Goal: Transaction & Acquisition: Book appointment/travel/reservation

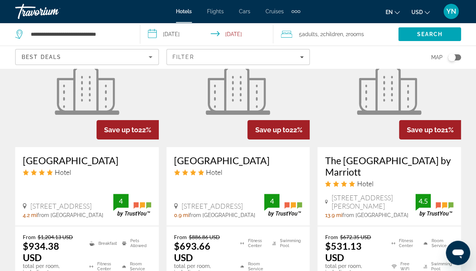
scroll to position [1053, 0]
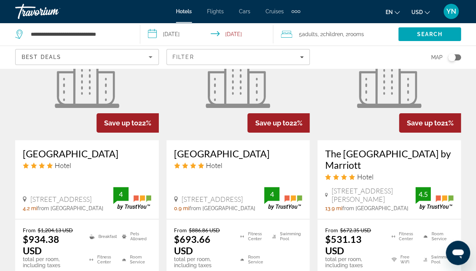
click at [388, 118] on figure "Main content" at bounding box center [389, 80] width 144 height 122
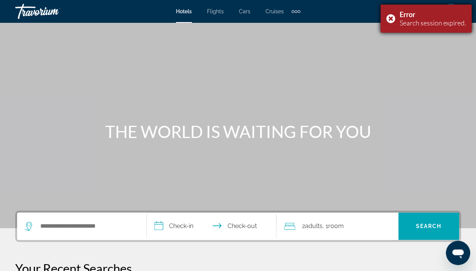
click at [389, 17] on div "Error Search session expired." at bounding box center [426, 19] width 91 height 28
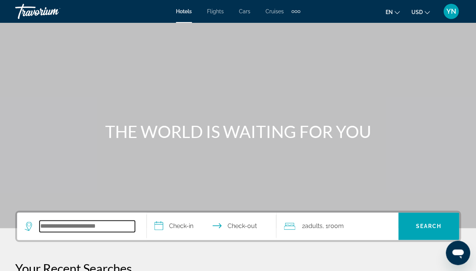
click at [63, 231] on input "Search hotel destination" at bounding box center [87, 225] width 95 height 11
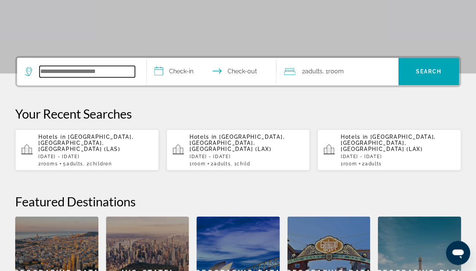
scroll to position [186, 0]
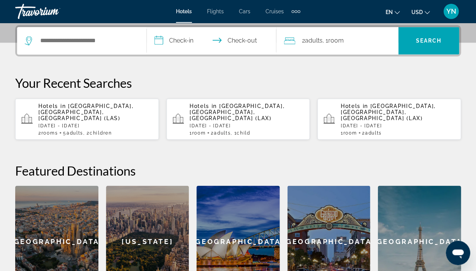
click at [83, 122] on div "Hotels in [GEOGRAPHIC_DATA], [GEOGRAPHIC_DATA], [GEOGRAPHIC_DATA] ([GEOGRAPHIC_…" at bounding box center [95, 119] width 114 height 33
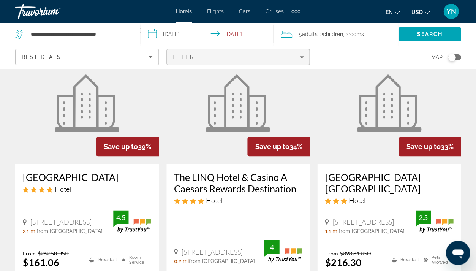
scroll to position [62, 0]
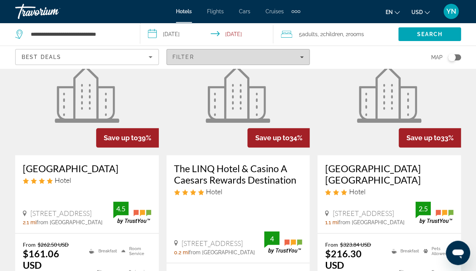
click at [265, 51] on span "Filters" at bounding box center [238, 57] width 143 height 18
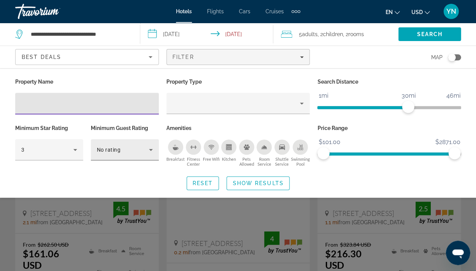
click at [119, 145] on div "No rating" at bounding box center [123, 149] width 52 height 9
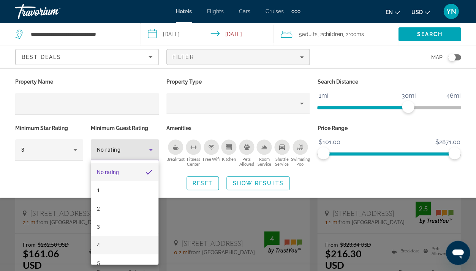
click at [102, 241] on mat-option "4" at bounding box center [125, 245] width 68 height 18
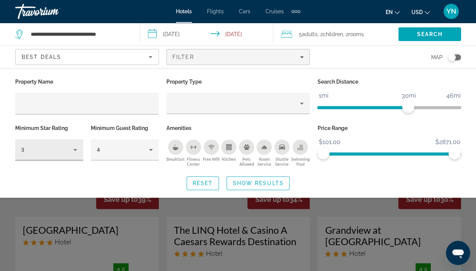
click at [80, 147] on div "3" at bounding box center [49, 149] width 68 height 21
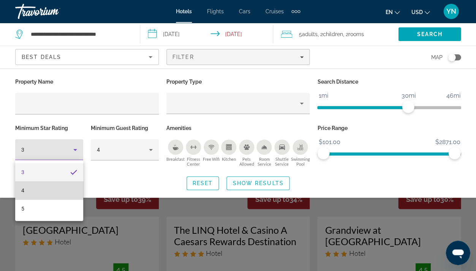
click at [51, 193] on mat-option "4" at bounding box center [49, 190] width 68 height 18
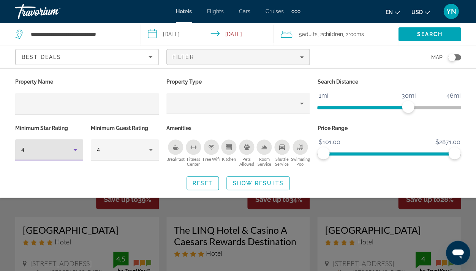
click at [269, 184] on span "Show Results" at bounding box center [258, 183] width 51 height 6
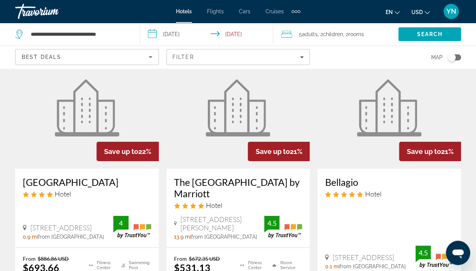
scroll to position [993, 0]
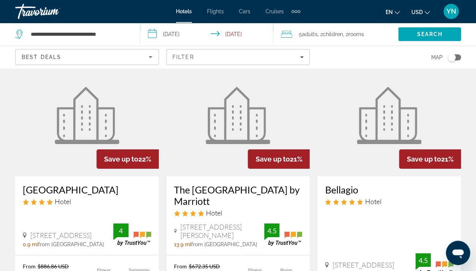
click at [231, 152] on figure "Main content" at bounding box center [239, 116] width 144 height 122
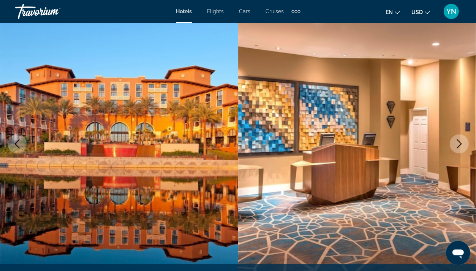
scroll to position [61, 0]
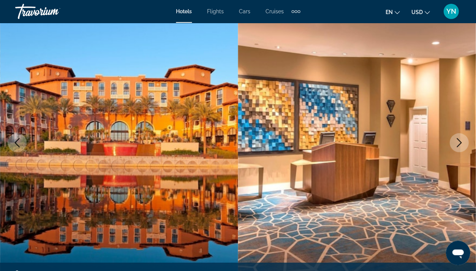
click at [458, 140] on icon "Next image" at bounding box center [459, 142] width 9 height 9
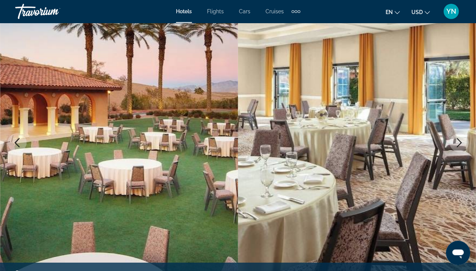
click at [459, 140] on icon "Next image" at bounding box center [459, 142] width 5 height 9
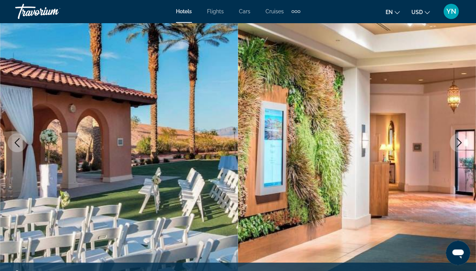
click at [459, 140] on icon "Next image" at bounding box center [459, 142] width 5 height 9
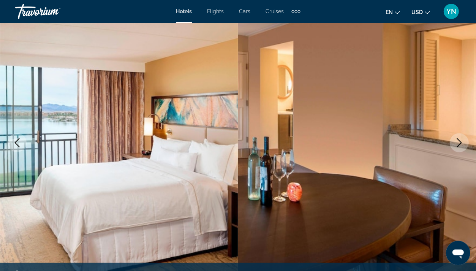
click at [459, 141] on icon "Next image" at bounding box center [459, 142] width 9 height 9
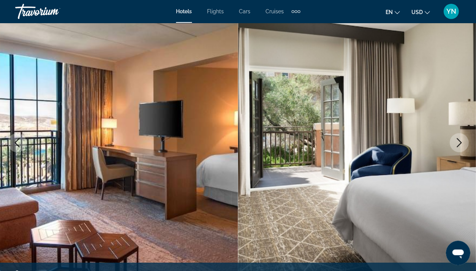
click at [460, 143] on icon "Next image" at bounding box center [459, 142] width 5 height 9
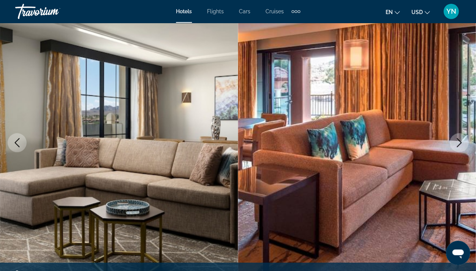
click at [460, 143] on icon "Next image" at bounding box center [459, 142] width 5 height 9
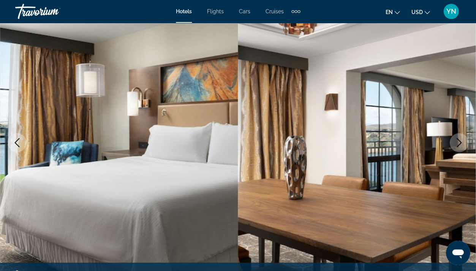
click at [460, 144] on icon "Next image" at bounding box center [459, 142] width 9 height 9
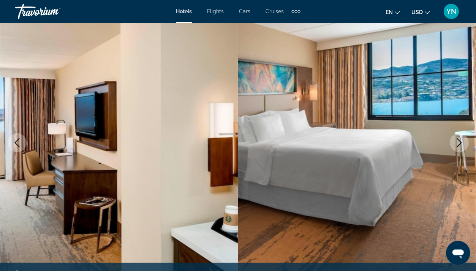
click at [460, 144] on icon "Next image" at bounding box center [459, 142] width 9 height 9
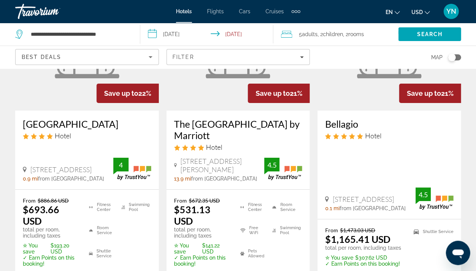
scroll to position [1060, 0]
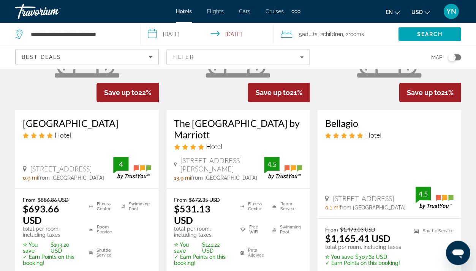
click at [74, 102] on figure "Main content" at bounding box center [87, 49] width 144 height 122
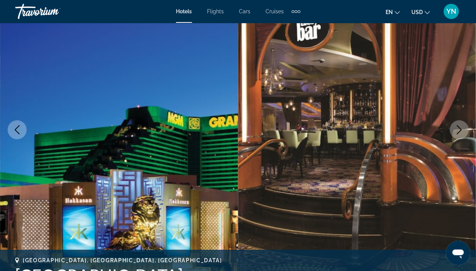
scroll to position [73, 0]
click at [457, 132] on icon "Next image" at bounding box center [459, 129] width 9 height 9
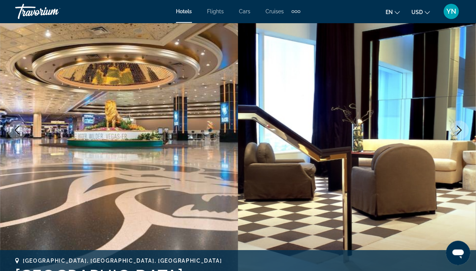
click at [458, 133] on icon "Next image" at bounding box center [459, 129] width 9 height 9
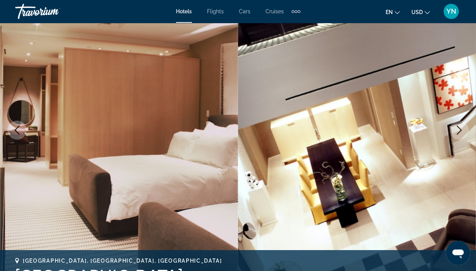
click at [458, 133] on icon "Next image" at bounding box center [459, 129] width 9 height 9
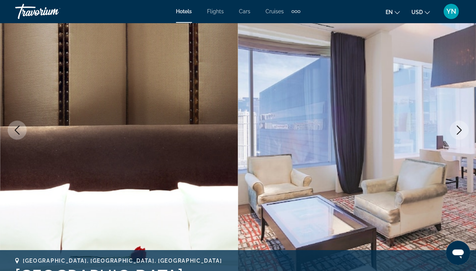
click at [458, 133] on icon "Next image" at bounding box center [459, 129] width 9 height 9
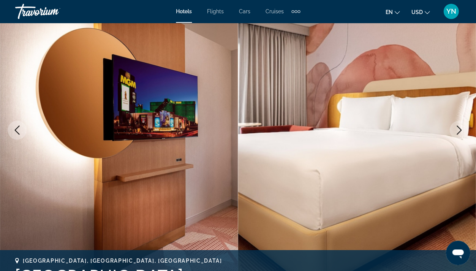
click at [458, 132] on icon "Next image" at bounding box center [459, 129] width 5 height 9
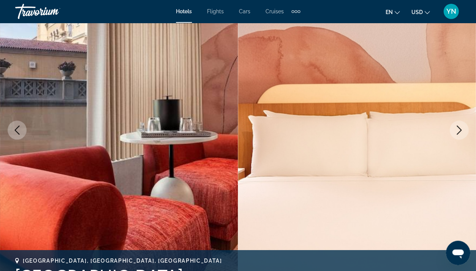
click at [458, 132] on icon "Next image" at bounding box center [459, 129] width 5 height 9
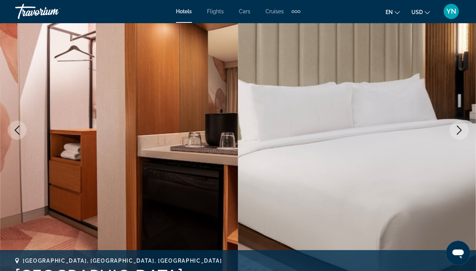
click at [458, 132] on icon "Next image" at bounding box center [459, 129] width 5 height 9
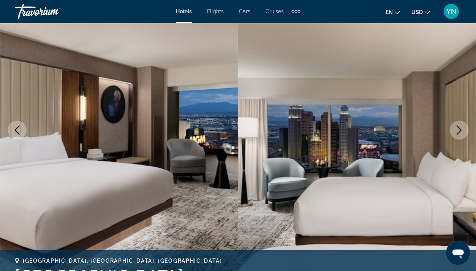
click at [458, 132] on icon "Next image" at bounding box center [459, 129] width 5 height 9
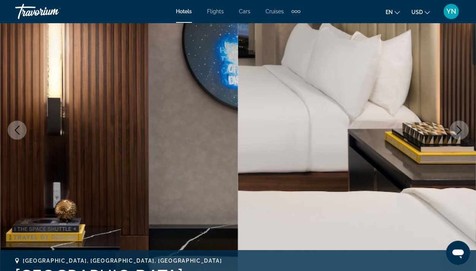
click at [458, 132] on icon "Next image" at bounding box center [459, 129] width 5 height 9
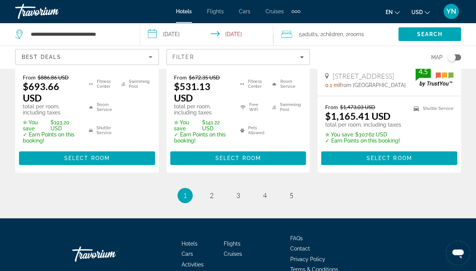
scroll to position [1185, 0]
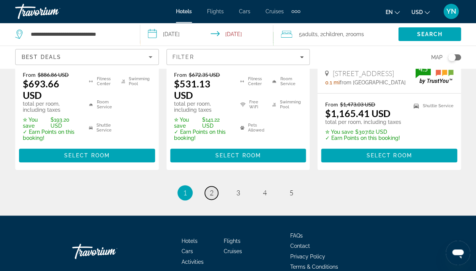
click at [213, 194] on span "2" at bounding box center [212, 193] width 4 height 8
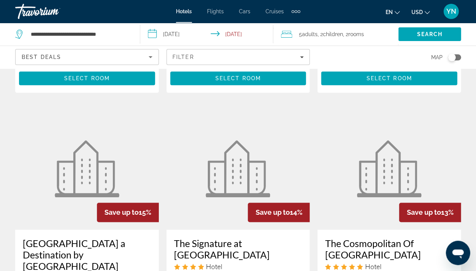
scroll to position [630, 0]
click at [5, 192] on div "Hotel Search Results - 49 places to spend your time Save up to 20% Park Mgm [GE…" at bounding box center [238, 106] width 476 height 1320
click at [61, 188] on img "Main content" at bounding box center [87, 168] width 65 height 57
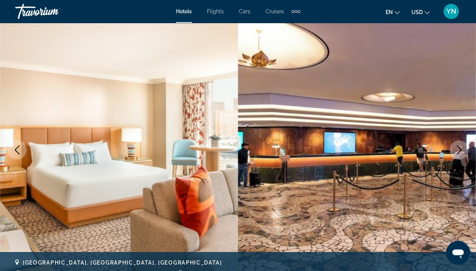
scroll to position [55, 0]
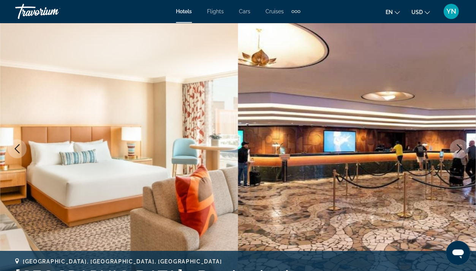
click at [458, 147] on icon "Next image" at bounding box center [459, 148] width 9 height 9
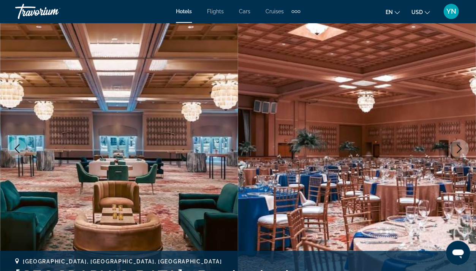
click at [458, 148] on icon "Next image" at bounding box center [459, 148] width 9 height 9
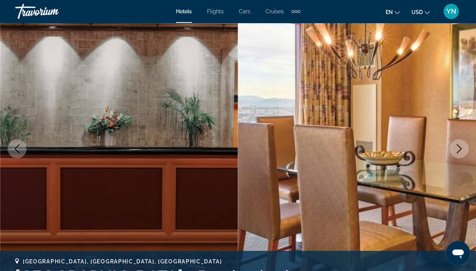
click at [458, 148] on icon "Next image" at bounding box center [459, 148] width 9 height 9
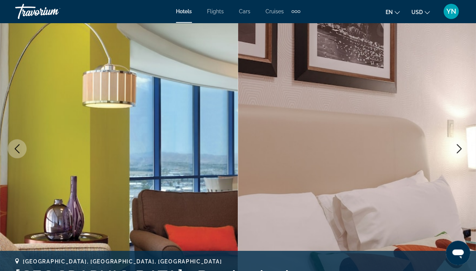
click at [354, 120] on img "Main content" at bounding box center [357, 148] width 238 height 361
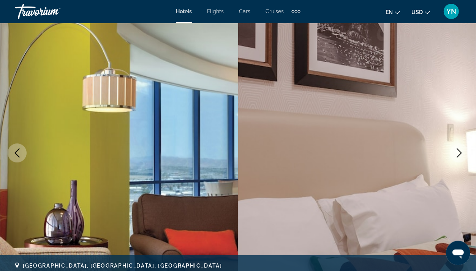
scroll to position [50, 0]
click at [457, 153] on icon "Next image" at bounding box center [459, 153] width 9 height 9
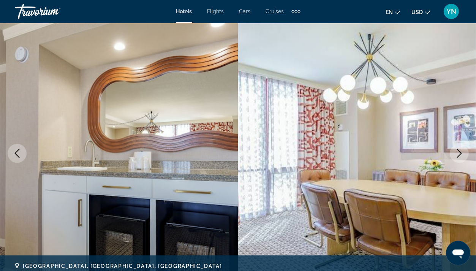
click at [458, 153] on icon "Next image" at bounding box center [459, 153] width 9 height 9
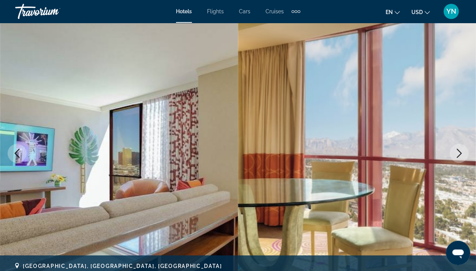
click at [458, 154] on icon "Next image" at bounding box center [459, 153] width 9 height 9
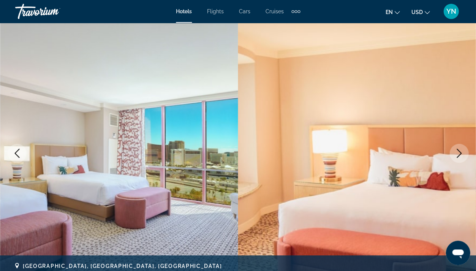
click at [458, 154] on icon "Next image" at bounding box center [459, 153] width 9 height 9
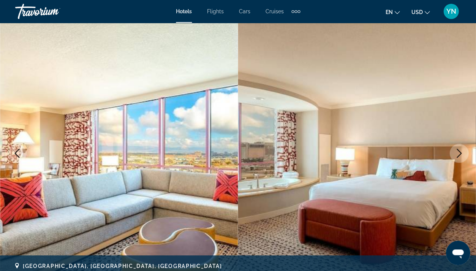
click at [458, 154] on icon "Next image" at bounding box center [459, 153] width 9 height 9
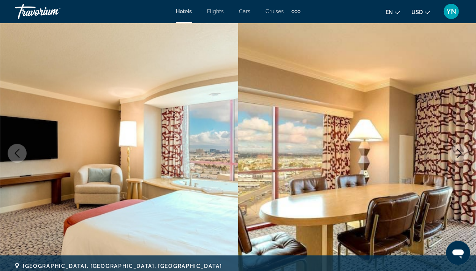
click at [459, 154] on icon "Next image" at bounding box center [459, 153] width 5 height 9
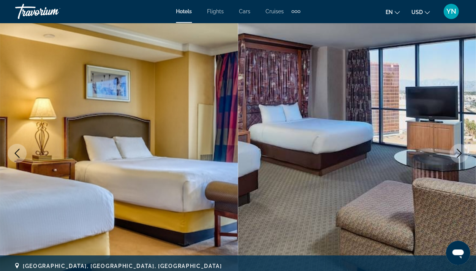
click at [460, 154] on icon "Next image" at bounding box center [459, 153] width 9 height 9
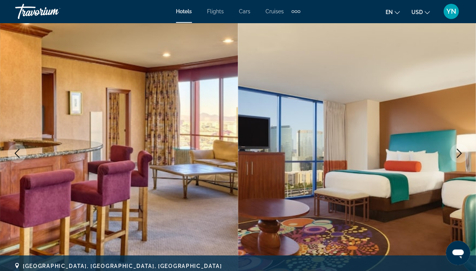
click at [460, 154] on icon "Next image" at bounding box center [459, 153] width 9 height 9
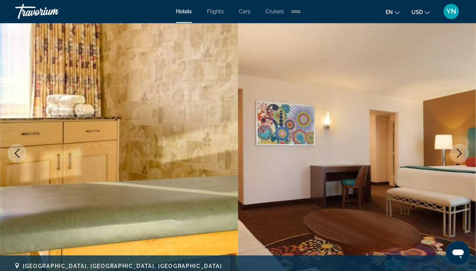
click at [460, 154] on icon "Next image" at bounding box center [459, 153] width 9 height 9
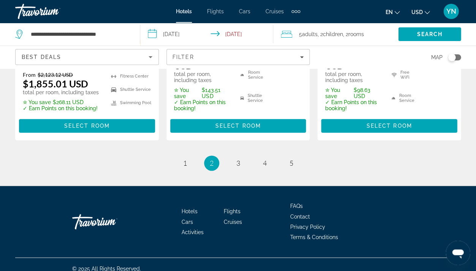
scroll to position [1225, 0]
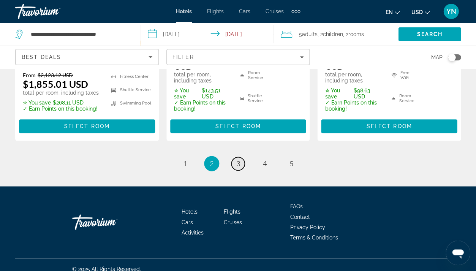
click at [238, 159] on span "3" at bounding box center [238, 163] width 4 height 8
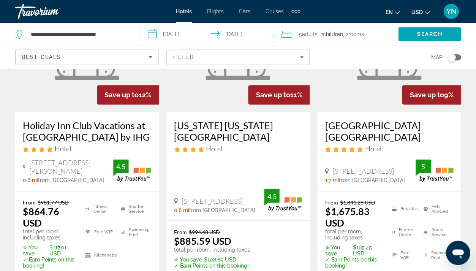
scroll to position [104, 0]
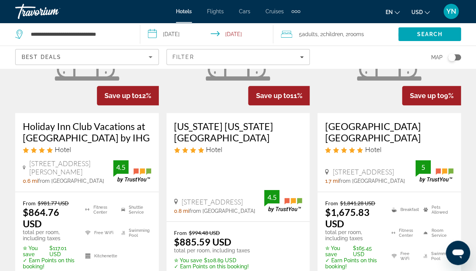
click at [238, 155] on div "[US_STATE] [US_STATE][GEOGRAPHIC_DATA] Hotel" at bounding box center [238, 140] width 128 height 39
click at [242, 130] on h3 "[US_STATE] [US_STATE][GEOGRAPHIC_DATA]" at bounding box center [238, 132] width 128 height 23
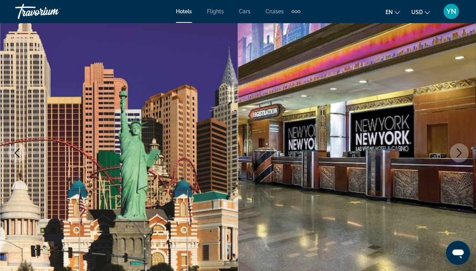
scroll to position [52, 0]
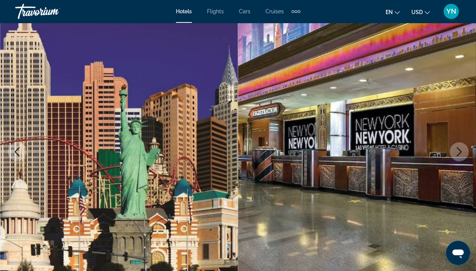
click at [459, 153] on icon "Next image" at bounding box center [459, 151] width 5 height 9
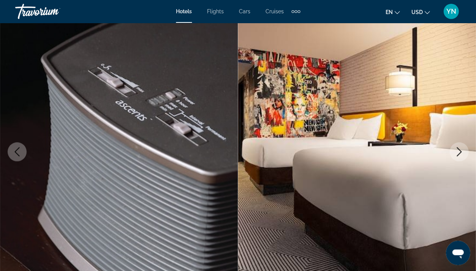
click at [459, 153] on icon "Next image" at bounding box center [459, 151] width 9 height 9
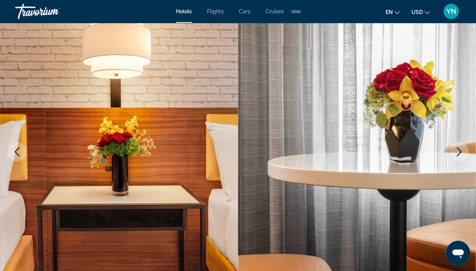
click at [459, 153] on icon "Next image" at bounding box center [459, 151] width 9 height 9
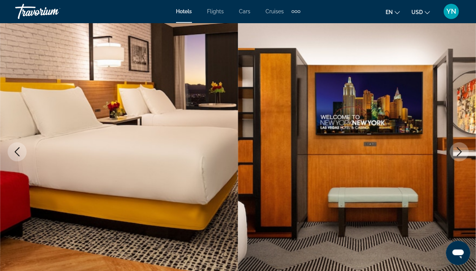
click at [459, 153] on icon "Next image" at bounding box center [459, 151] width 9 height 9
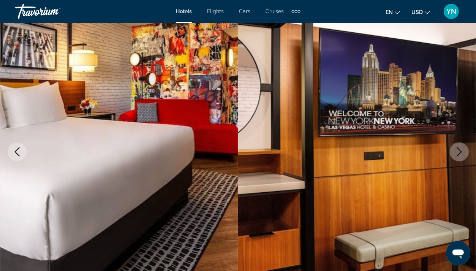
click at [460, 153] on icon "Next image" at bounding box center [459, 151] width 9 height 9
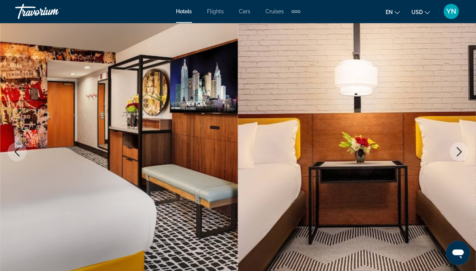
click at [460, 153] on icon "Next image" at bounding box center [459, 151] width 9 height 9
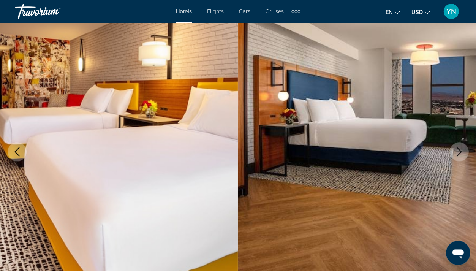
click at [460, 153] on icon "Next image" at bounding box center [459, 151] width 9 height 9
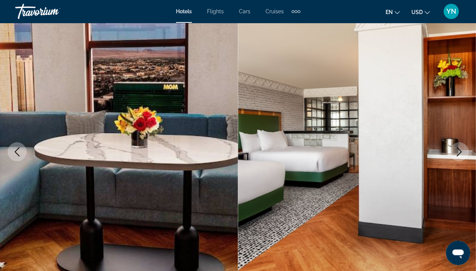
click at [460, 154] on icon "Next image" at bounding box center [459, 151] width 9 height 9
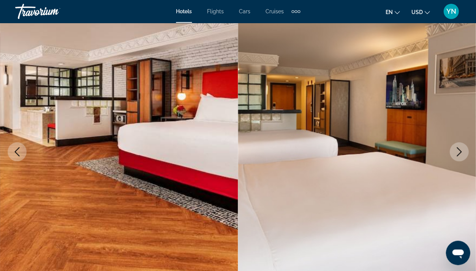
click at [460, 154] on icon "Next image" at bounding box center [459, 151] width 9 height 9
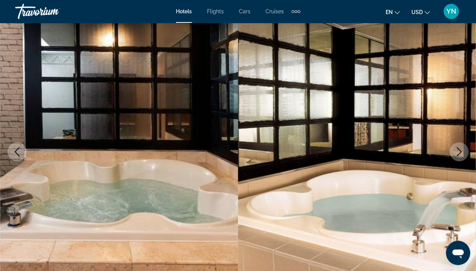
click at [460, 154] on icon "Next image" at bounding box center [459, 151] width 9 height 9
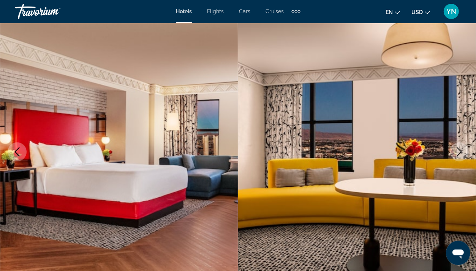
click at [460, 154] on icon "Next image" at bounding box center [459, 151] width 9 height 9
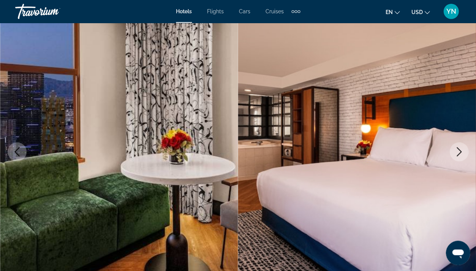
click at [460, 154] on icon "Next image" at bounding box center [459, 151] width 9 height 9
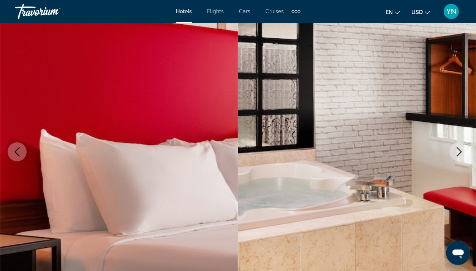
click at [461, 154] on icon "Next image" at bounding box center [459, 151] width 9 height 9
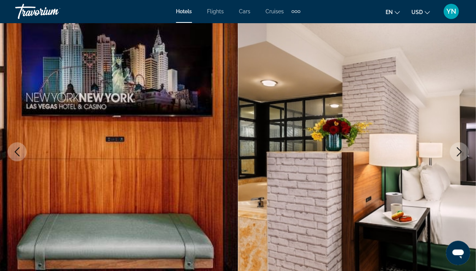
click at [461, 154] on icon "Next image" at bounding box center [459, 151] width 9 height 9
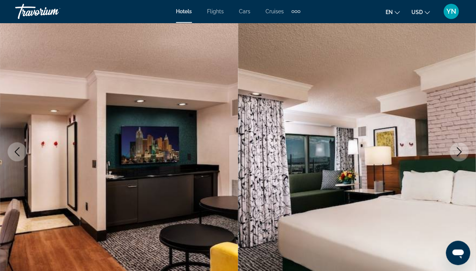
click at [461, 154] on icon "Next image" at bounding box center [459, 151] width 9 height 9
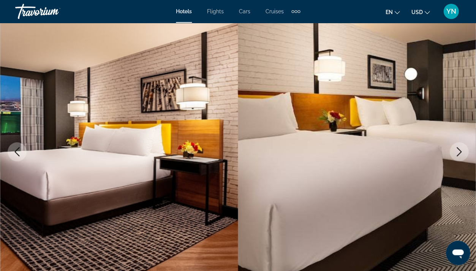
click at [461, 154] on icon "Next image" at bounding box center [459, 151] width 9 height 9
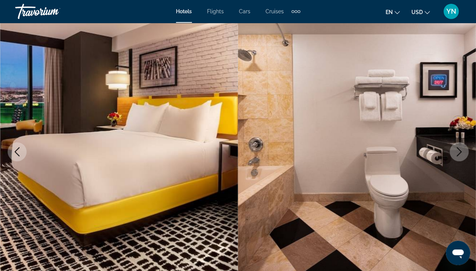
click at [462, 154] on icon "Next image" at bounding box center [459, 151] width 9 height 9
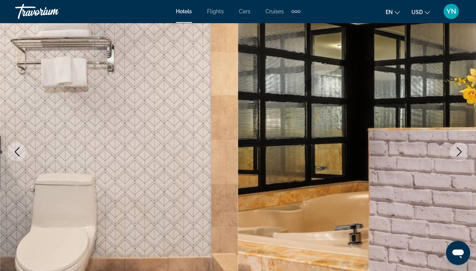
click at [462, 154] on icon "Next image" at bounding box center [459, 151] width 9 height 9
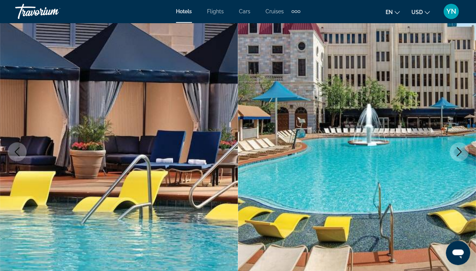
click at [462, 154] on icon "Next image" at bounding box center [459, 151] width 9 height 9
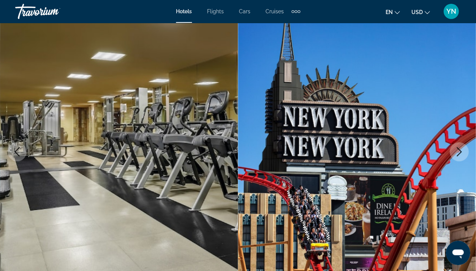
click at [462, 154] on icon "Next image" at bounding box center [459, 151] width 9 height 9
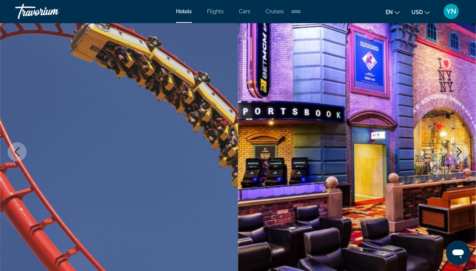
click at [462, 154] on icon "Next image" at bounding box center [459, 151] width 9 height 9
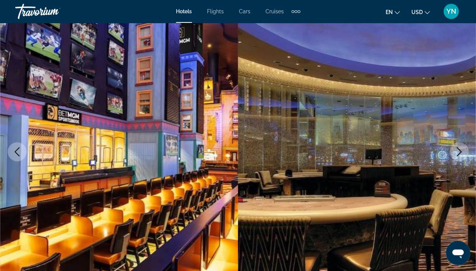
click at [462, 154] on icon "Next image" at bounding box center [459, 151] width 9 height 9
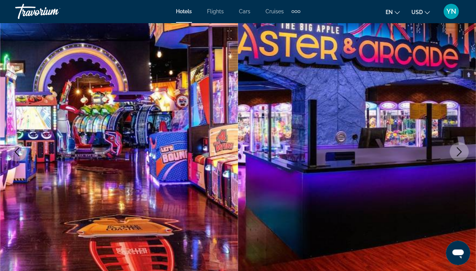
click at [462, 155] on icon "Next image" at bounding box center [459, 151] width 9 height 9
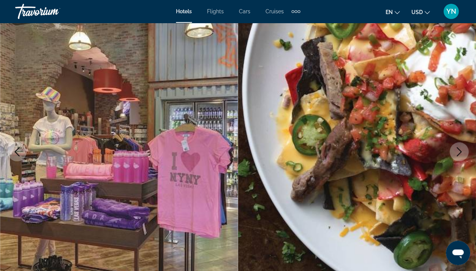
click at [461, 152] on icon "Next image" at bounding box center [459, 151] width 9 height 9
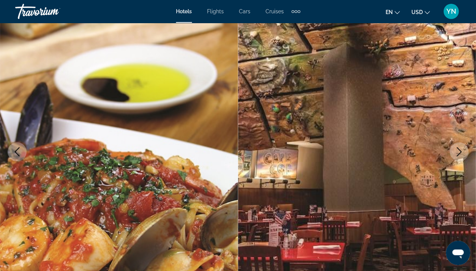
click at [461, 152] on icon "Next image" at bounding box center [459, 151] width 9 height 9
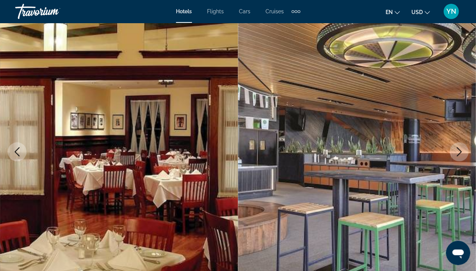
click at [459, 149] on icon "Next image" at bounding box center [459, 151] width 9 height 9
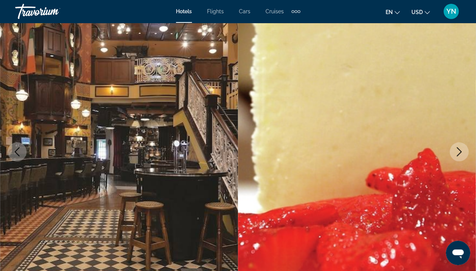
click at [459, 149] on icon "Next image" at bounding box center [459, 151] width 9 height 9
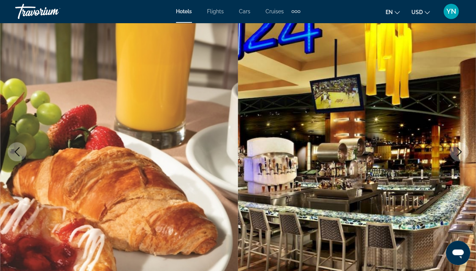
click at [460, 149] on icon "Next image" at bounding box center [459, 151] width 9 height 9
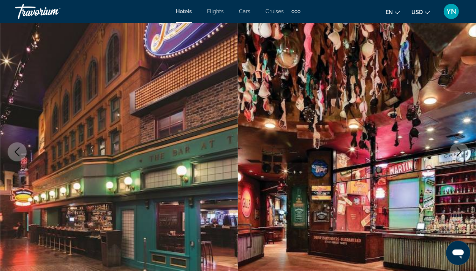
click at [460, 149] on icon "Next image" at bounding box center [459, 151] width 9 height 9
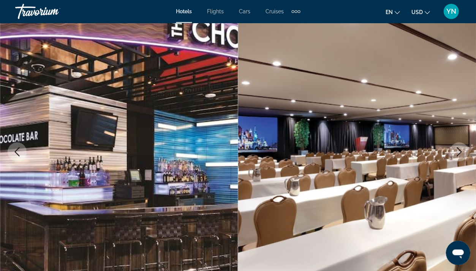
click at [460, 149] on icon "Next image" at bounding box center [459, 151] width 9 height 9
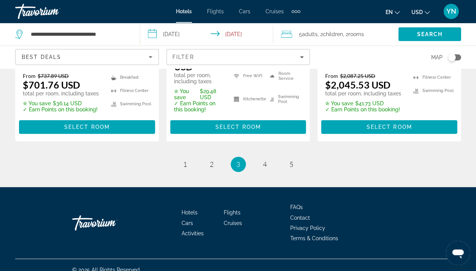
scroll to position [1225, 0]
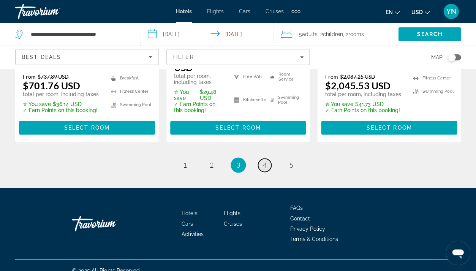
click at [262, 159] on link "page 4" at bounding box center [264, 165] width 13 height 13
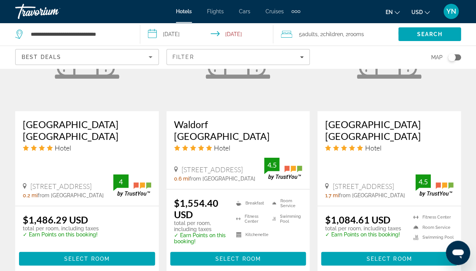
scroll to position [728, 0]
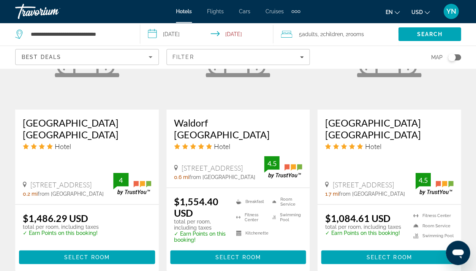
click at [383, 119] on h3 "[GEOGRAPHIC_DATA] [GEOGRAPHIC_DATA]" at bounding box center [389, 128] width 128 height 23
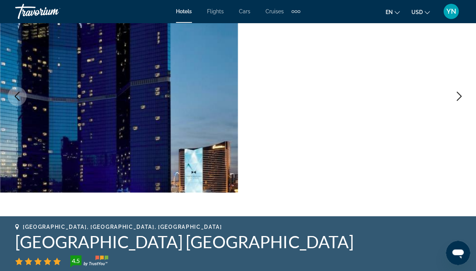
scroll to position [112, 0]
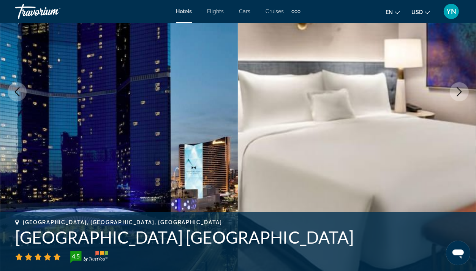
click at [461, 89] on icon "Next image" at bounding box center [459, 91] width 9 height 9
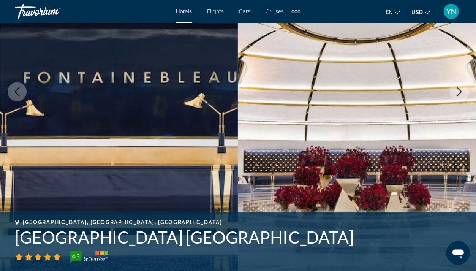
click at [461, 89] on icon "Next image" at bounding box center [459, 91] width 9 height 9
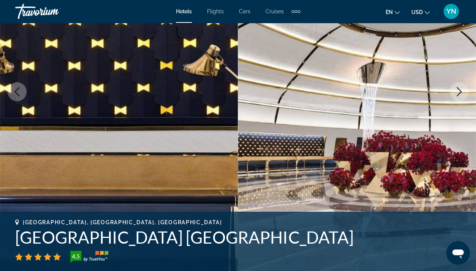
click at [458, 93] on icon "Next image" at bounding box center [459, 91] width 5 height 9
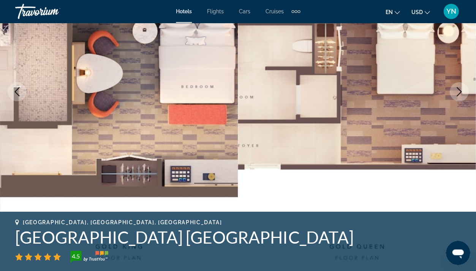
click at [459, 94] on icon "Next image" at bounding box center [459, 91] width 9 height 9
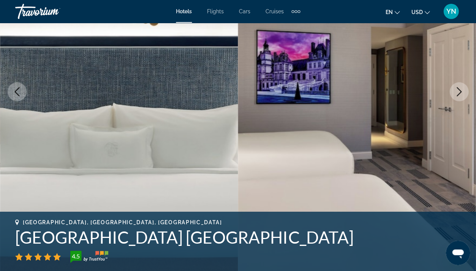
click at [22, 94] on button "Previous image" at bounding box center [17, 91] width 19 height 19
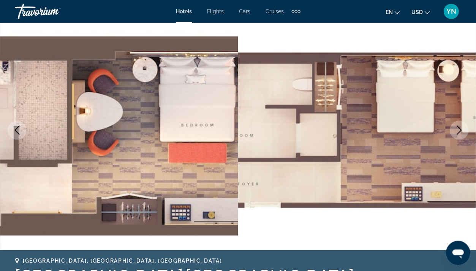
scroll to position [73, 0]
click at [456, 128] on icon "Next image" at bounding box center [459, 129] width 9 height 9
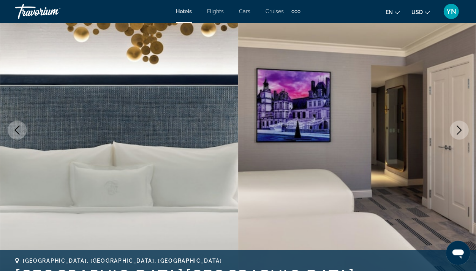
click at [456, 128] on icon "Next image" at bounding box center [459, 129] width 9 height 9
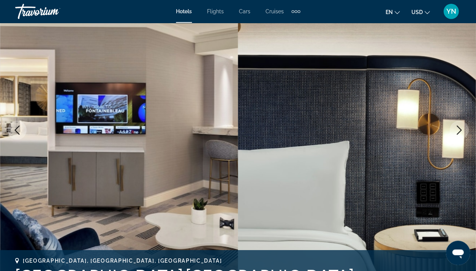
click at [457, 130] on icon "Next image" at bounding box center [459, 129] width 9 height 9
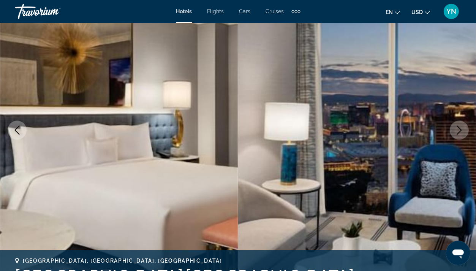
click at [457, 130] on icon "Next image" at bounding box center [459, 129] width 9 height 9
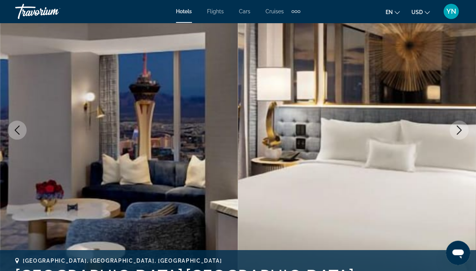
click at [457, 130] on icon "Next image" at bounding box center [459, 129] width 9 height 9
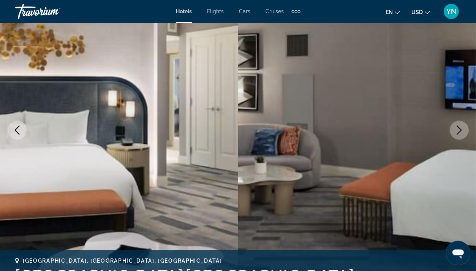
click at [458, 130] on icon "Next image" at bounding box center [459, 129] width 9 height 9
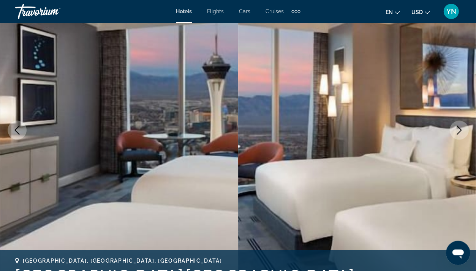
click at [458, 130] on icon "Next image" at bounding box center [459, 129] width 9 height 9
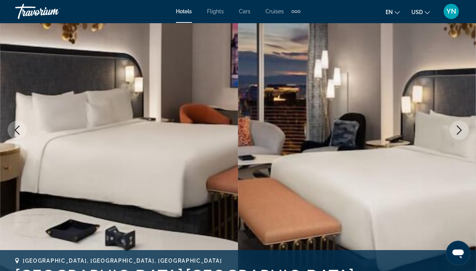
click at [458, 130] on icon "Next image" at bounding box center [459, 129] width 9 height 9
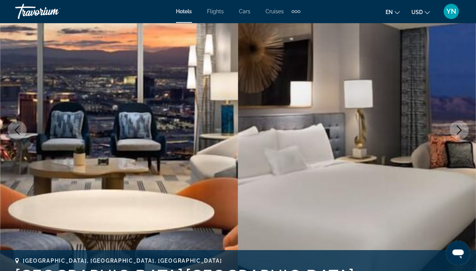
click at [458, 131] on icon "Next image" at bounding box center [459, 129] width 9 height 9
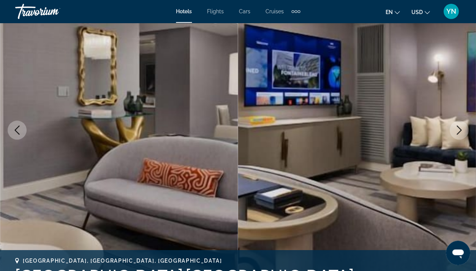
click at [458, 131] on icon "Next image" at bounding box center [459, 129] width 9 height 9
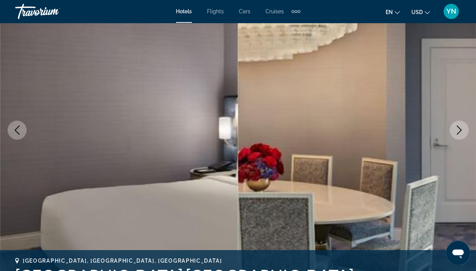
click at [458, 131] on icon "Next image" at bounding box center [459, 129] width 9 height 9
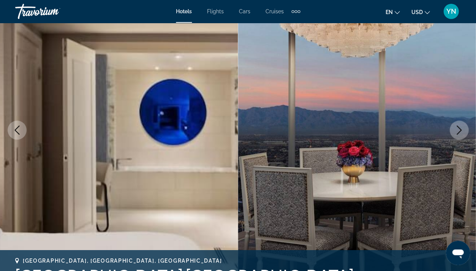
click at [458, 132] on icon "Next image" at bounding box center [459, 129] width 9 height 9
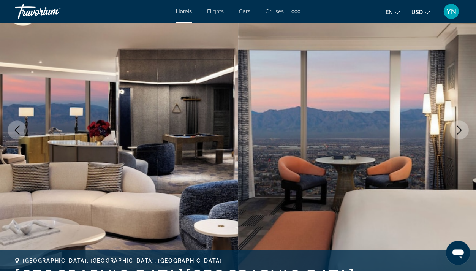
click at [458, 132] on icon "Next image" at bounding box center [459, 129] width 9 height 9
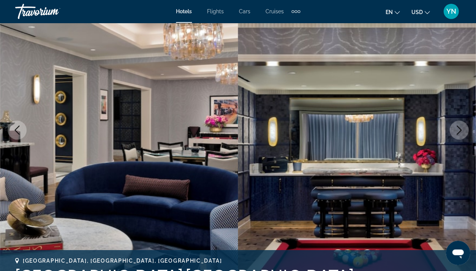
click at [458, 132] on icon "Next image" at bounding box center [459, 129] width 9 height 9
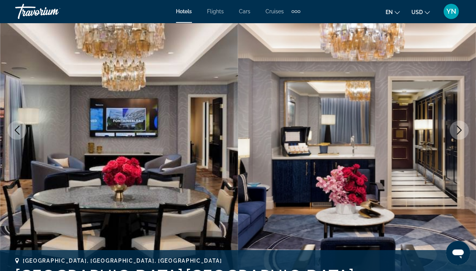
click at [458, 132] on icon "Next image" at bounding box center [459, 129] width 9 height 9
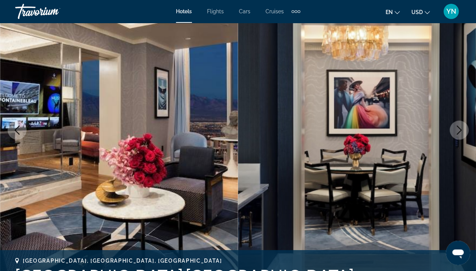
click at [458, 132] on icon "Next image" at bounding box center [459, 129] width 5 height 9
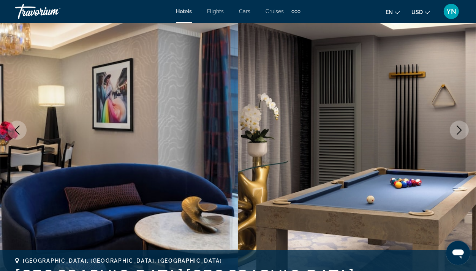
click at [458, 132] on icon "Next image" at bounding box center [459, 129] width 5 height 9
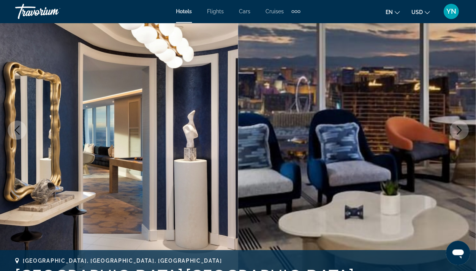
click at [459, 132] on icon "Next image" at bounding box center [459, 129] width 9 height 9
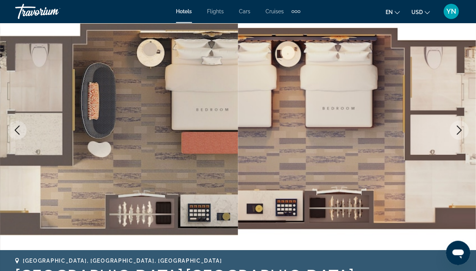
click at [459, 132] on icon "Next image" at bounding box center [459, 129] width 9 height 9
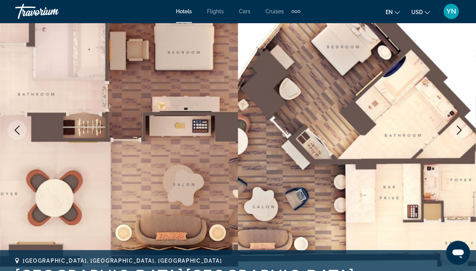
click at [459, 132] on icon "Next image" at bounding box center [459, 129] width 9 height 9
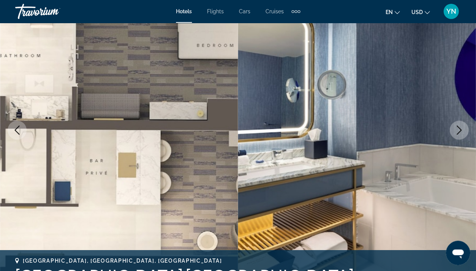
click at [459, 132] on icon "Next image" at bounding box center [459, 129] width 9 height 9
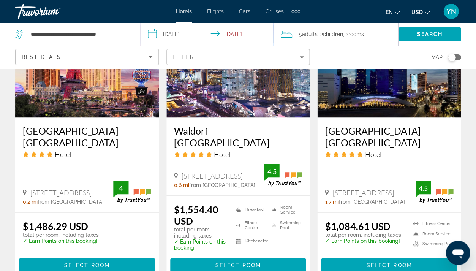
scroll to position [720, 0]
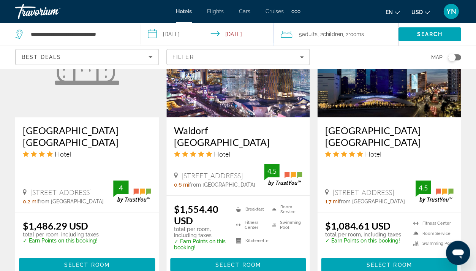
click at [381, 105] on img "Main content" at bounding box center [389, 56] width 144 height 122
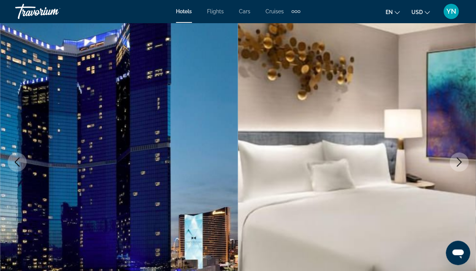
scroll to position [25, 0]
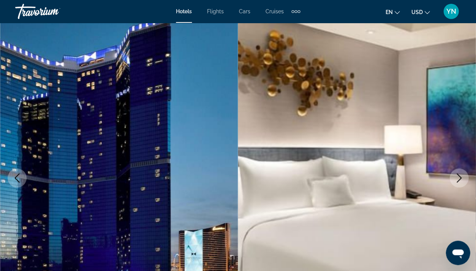
click at [460, 175] on icon "Next image" at bounding box center [459, 177] width 9 height 9
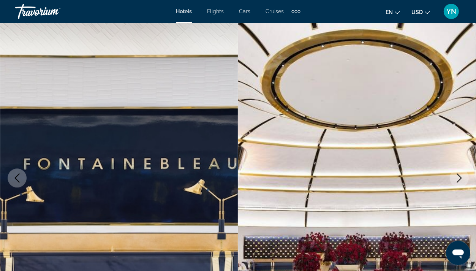
click at [460, 176] on icon "Next image" at bounding box center [459, 177] width 9 height 9
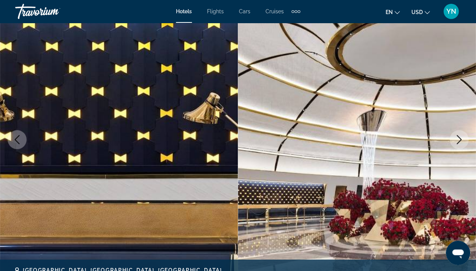
scroll to position [63, 0]
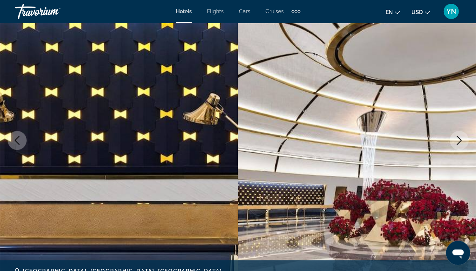
click at [458, 139] on icon "Next image" at bounding box center [459, 140] width 9 height 9
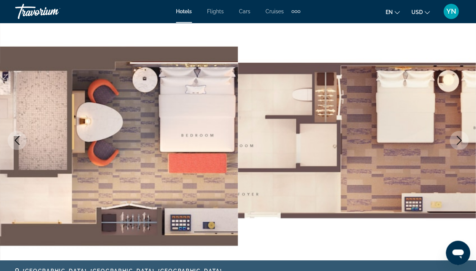
click at [458, 139] on icon "Next image" at bounding box center [459, 140] width 9 height 9
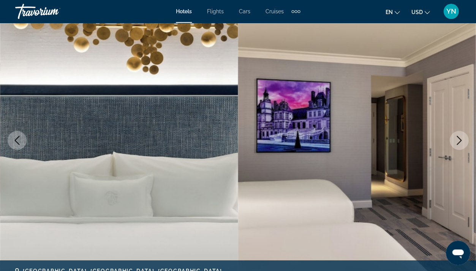
click at [458, 140] on icon "Next image" at bounding box center [459, 140] width 9 height 9
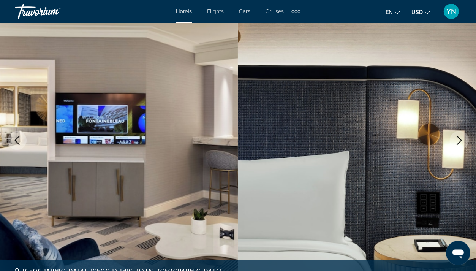
click at [456, 138] on icon "Next image" at bounding box center [459, 140] width 9 height 9
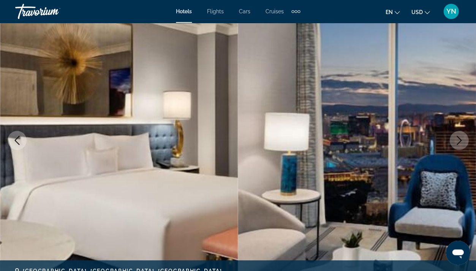
click at [456, 138] on icon "Next image" at bounding box center [459, 140] width 9 height 9
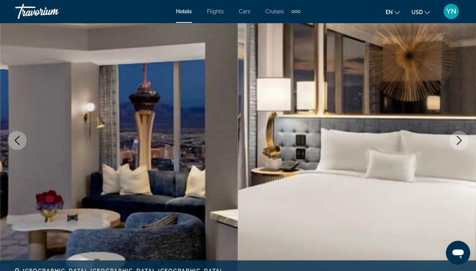
click at [456, 138] on icon "Next image" at bounding box center [459, 140] width 9 height 9
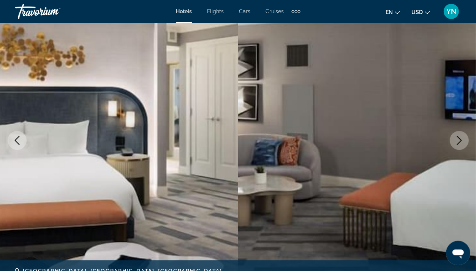
click at [456, 138] on icon "Next image" at bounding box center [459, 140] width 9 height 9
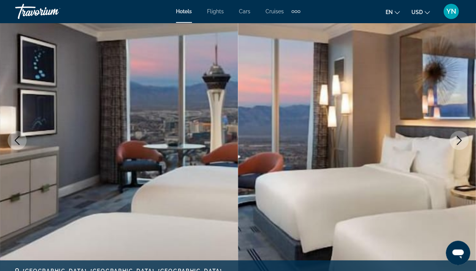
click at [456, 138] on icon "Next image" at bounding box center [459, 140] width 9 height 9
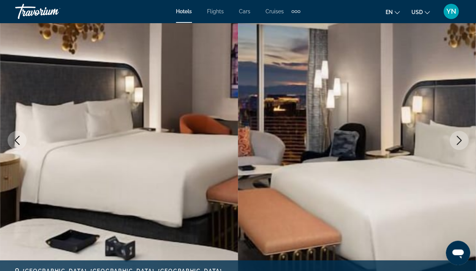
click at [460, 139] on icon "Next image" at bounding box center [459, 140] width 5 height 9
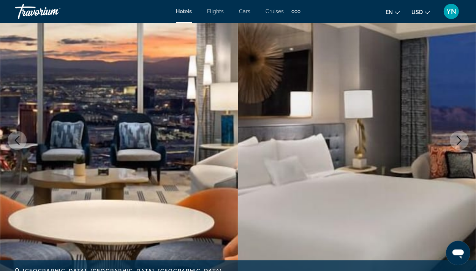
click at [460, 139] on icon "Next image" at bounding box center [459, 140] width 5 height 9
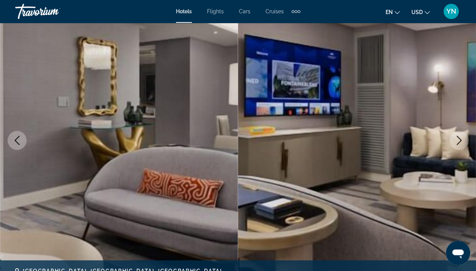
click at [460, 139] on icon "Next image" at bounding box center [459, 140] width 5 height 9
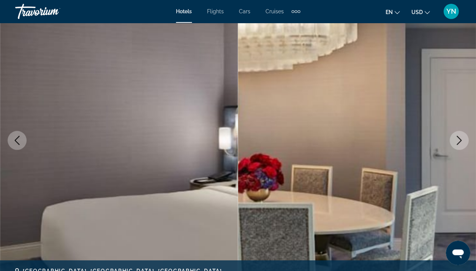
click at [460, 140] on icon "Next image" at bounding box center [459, 140] width 5 height 9
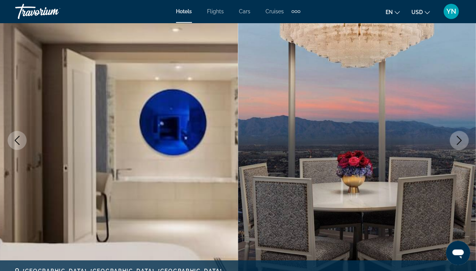
click at [461, 140] on icon "Next image" at bounding box center [459, 140] width 5 height 9
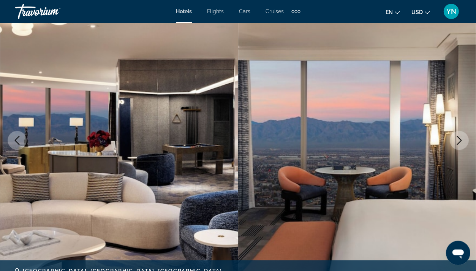
click at [461, 141] on icon "Next image" at bounding box center [459, 140] width 9 height 9
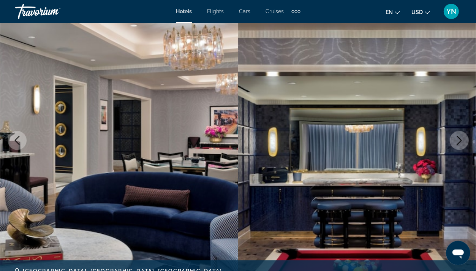
click at [461, 141] on icon "Next image" at bounding box center [459, 140] width 9 height 9
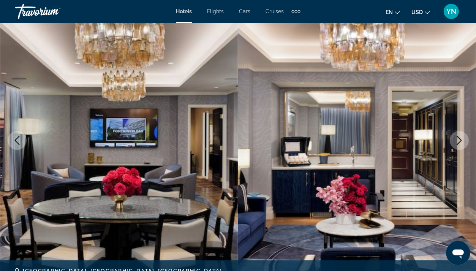
click at [461, 141] on icon "Next image" at bounding box center [459, 140] width 9 height 9
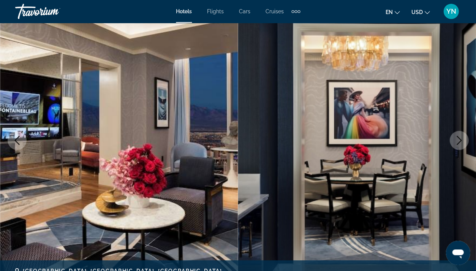
click at [461, 141] on icon "Next image" at bounding box center [459, 140] width 9 height 9
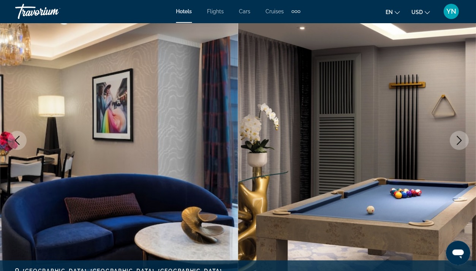
click at [460, 141] on icon "Next image" at bounding box center [459, 140] width 5 height 9
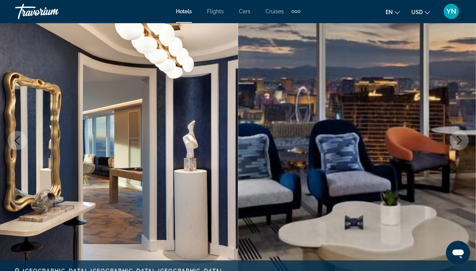
click at [460, 141] on icon "Next image" at bounding box center [459, 140] width 5 height 9
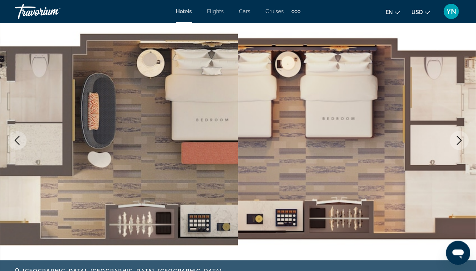
click at [460, 141] on icon "Next image" at bounding box center [459, 140] width 5 height 9
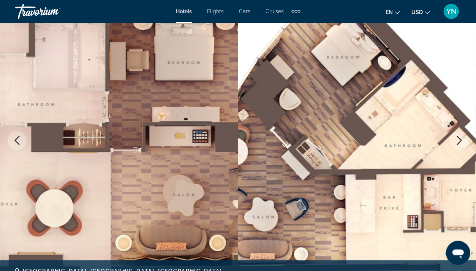
click at [460, 141] on icon "Next image" at bounding box center [459, 140] width 5 height 9
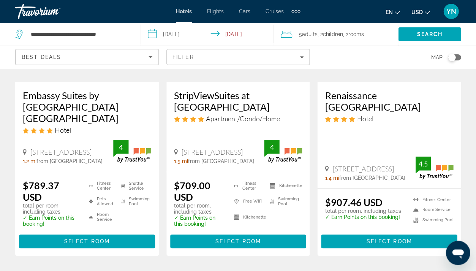
scroll to position [446, 0]
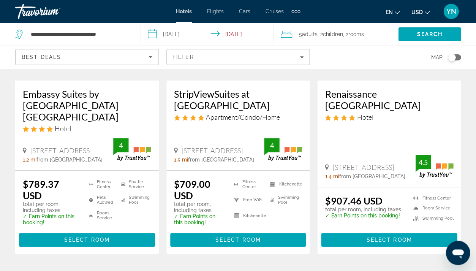
click at [73, 106] on h3 "Embassy Suites by [GEOGRAPHIC_DATA] [GEOGRAPHIC_DATA]" at bounding box center [87, 105] width 128 height 34
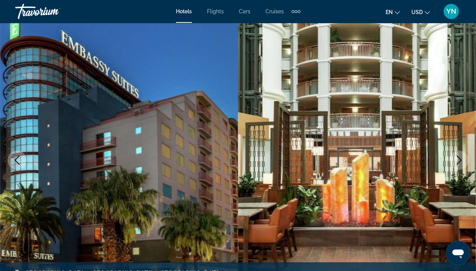
scroll to position [43, 0]
click at [457, 161] on icon "Next image" at bounding box center [459, 159] width 9 height 9
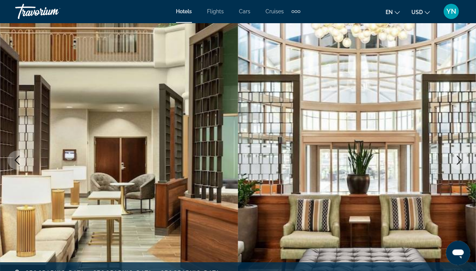
click at [457, 161] on icon "Next image" at bounding box center [459, 159] width 9 height 9
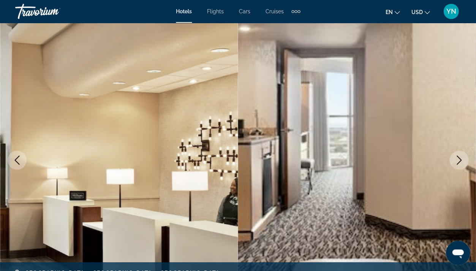
click at [457, 161] on icon "Next image" at bounding box center [459, 159] width 9 height 9
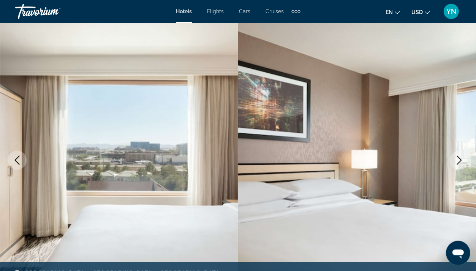
click at [457, 161] on icon "Next image" at bounding box center [459, 159] width 9 height 9
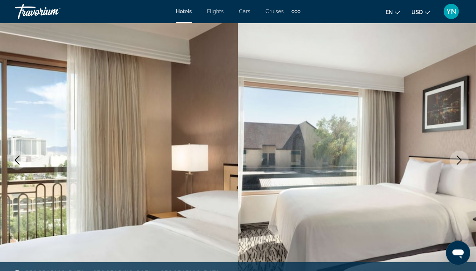
click at [457, 161] on icon "Next image" at bounding box center [459, 159] width 9 height 9
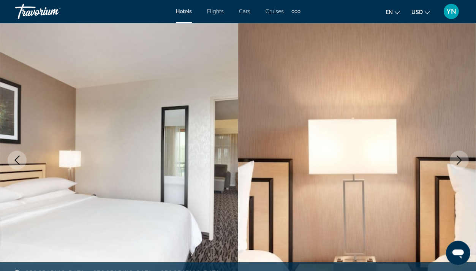
click at [458, 161] on icon "Next image" at bounding box center [459, 159] width 9 height 9
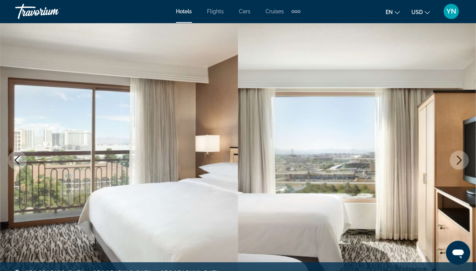
click at [458, 162] on icon "Next image" at bounding box center [459, 159] width 9 height 9
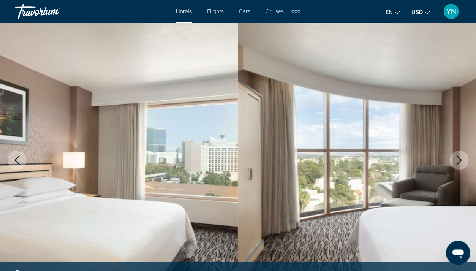
click at [458, 160] on icon "Next image" at bounding box center [459, 159] width 9 height 9
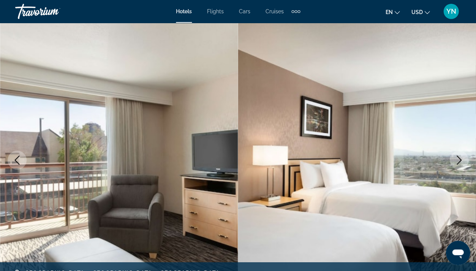
click at [458, 160] on icon "Next image" at bounding box center [459, 159] width 9 height 9
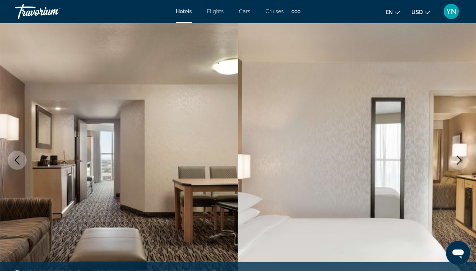
click at [458, 160] on icon "Next image" at bounding box center [459, 159] width 9 height 9
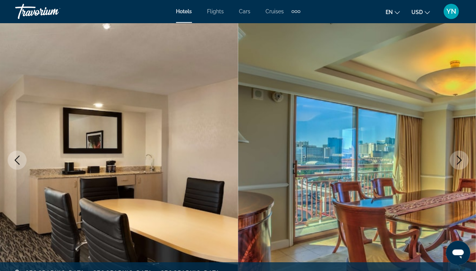
click at [459, 161] on icon "Next image" at bounding box center [459, 159] width 5 height 9
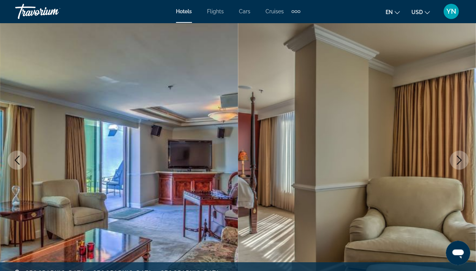
click at [459, 162] on icon "Next image" at bounding box center [459, 159] width 5 height 9
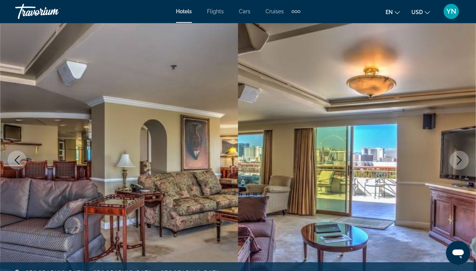
click at [459, 162] on icon "Next image" at bounding box center [459, 159] width 9 height 9
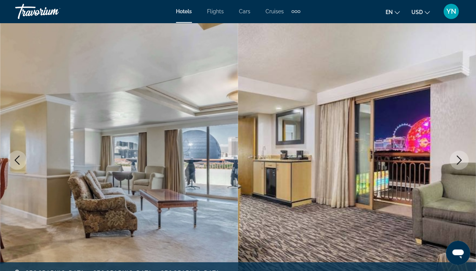
click at [460, 162] on icon "Next image" at bounding box center [459, 159] width 9 height 9
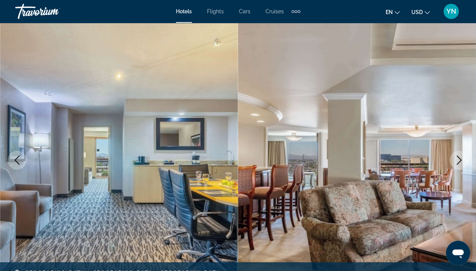
click at [461, 162] on icon "Next image" at bounding box center [459, 159] width 9 height 9
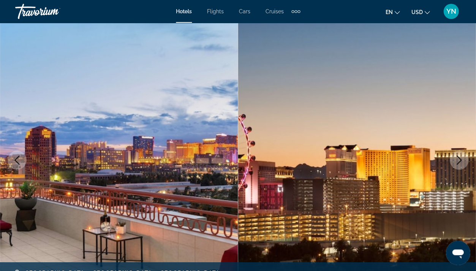
click at [461, 162] on icon "Next image" at bounding box center [459, 159] width 9 height 9
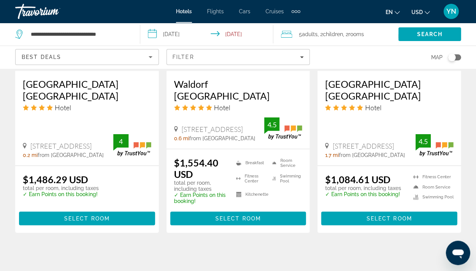
scroll to position [767, 0]
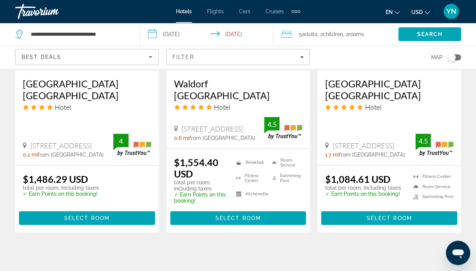
click at [393, 141] on span "[STREET_ADDRESS]" at bounding box center [363, 145] width 61 height 8
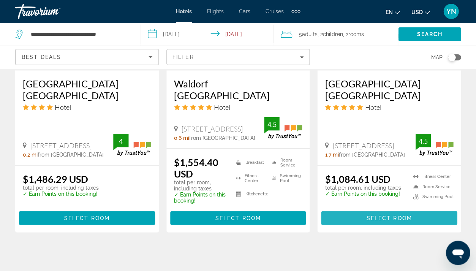
click at [373, 215] on span "Select Room" at bounding box center [389, 218] width 46 height 6
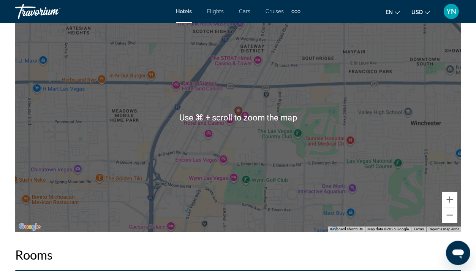
scroll to position [614, 0]
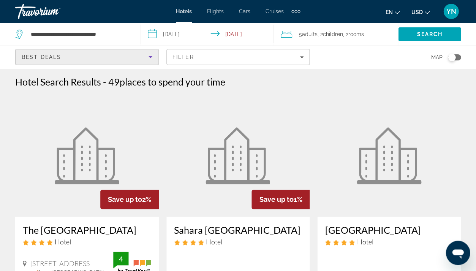
click at [154, 58] on icon "Sort by" at bounding box center [150, 56] width 9 height 9
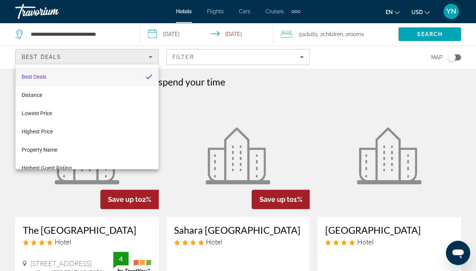
click at [153, 55] on div at bounding box center [238, 135] width 476 height 271
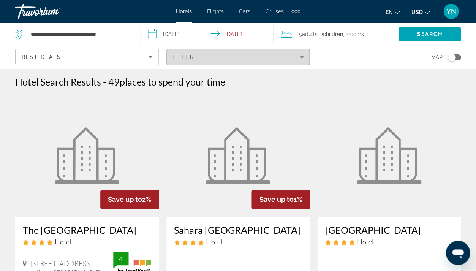
click at [211, 61] on span "Filters" at bounding box center [238, 57] width 143 height 18
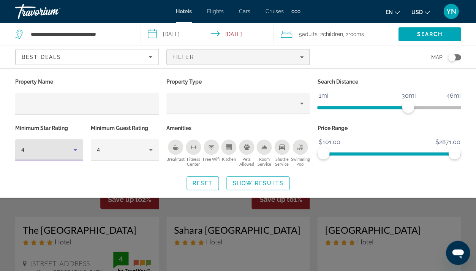
click at [71, 153] on icon "Hotel Filters" at bounding box center [75, 149] width 9 height 9
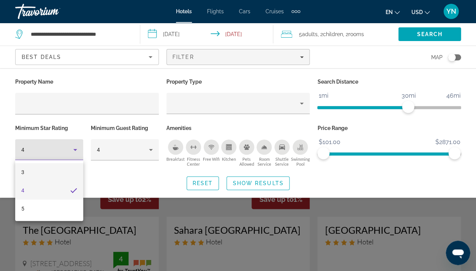
click at [51, 173] on mat-option "3" at bounding box center [49, 172] width 68 height 18
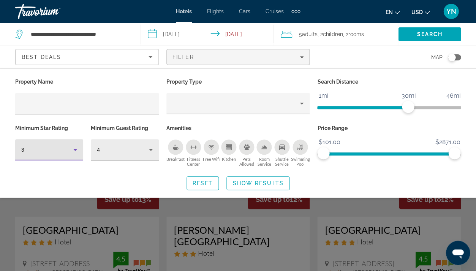
click at [133, 152] on div "4" at bounding box center [123, 149] width 52 height 9
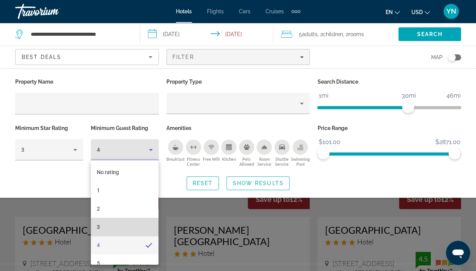
click at [110, 230] on mat-option "3" at bounding box center [125, 227] width 68 height 18
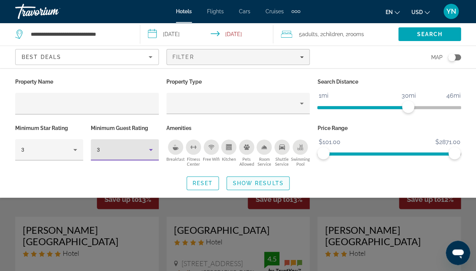
click at [276, 181] on span "Show Results" at bounding box center [258, 183] width 51 height 6
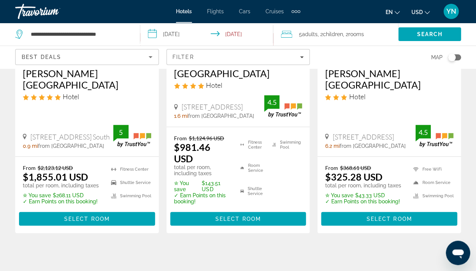
scroll to position [155, 0]
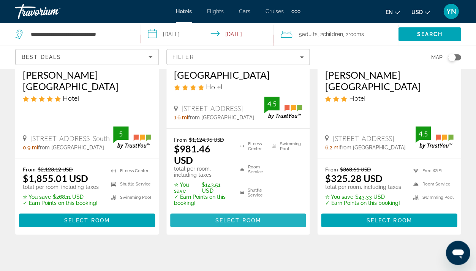
click at [247, 223] on span "Select Room" at bounding box center [238, 220] width 46 height 6
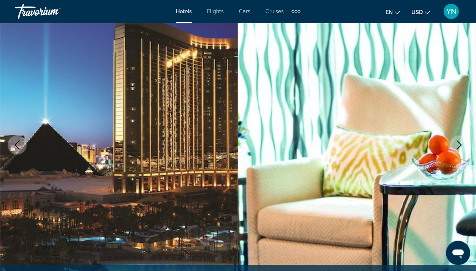
scroll to position [63, 0]
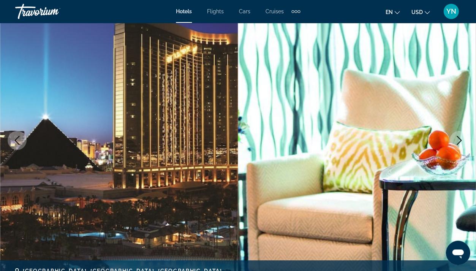
click at [458, 140] on icon "Next image" at bounding box center [459, 140] width 9 height 9
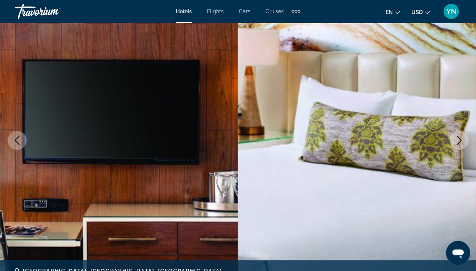
click at [458, 140] on icon "Next image" at bounding box center [459, 140] width 9 height 9
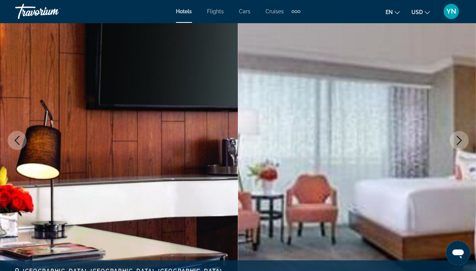
click at [459, 141] on icon "Next image" at bounding box center [459, 140] width 5 height 9
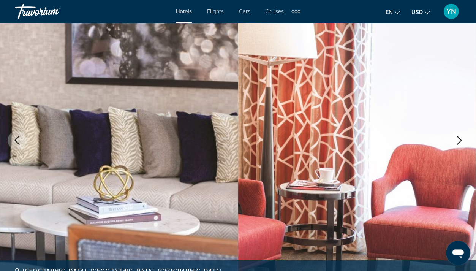
click at [459, 142] on icon "Next image" at bounding box center [459, 140] width 9 height 9
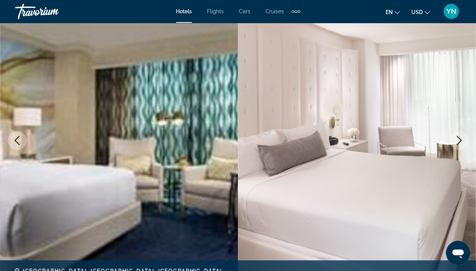
click at [460, 142] on icon "Next image" at bounding box center [459, 140] width 9 height 9
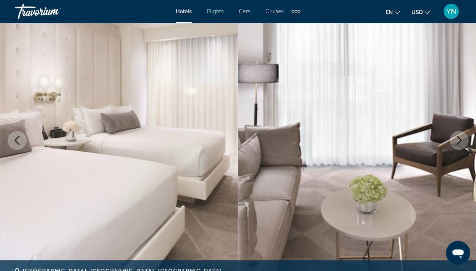
click at [461, 144] on icon "Next image" at bounding box center [459, 140] width 9 height 9
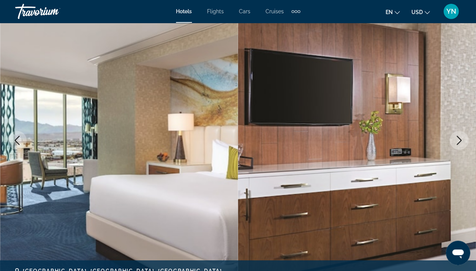
click at [462, 144] on icon "Next image" at bounding box center [459, 140] width 9 height 9
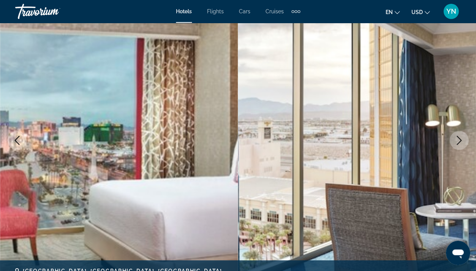
click at [463, 144] on icon "Next image" at bounding box center [459, 140] width 9 height 9
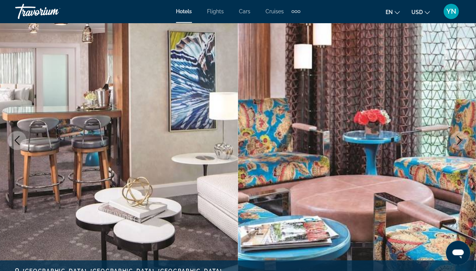
click at [462, 141] on icon "Next image" at bounding box center [459, 140] width 9 height 9
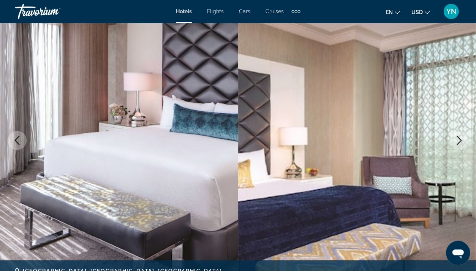
click at [462, 141] on icon "Next image" at bounding box center [459, 140] width 9 height 9
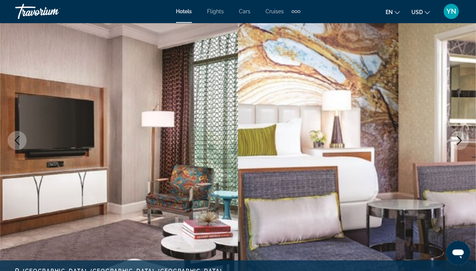
click at [462, 141] on icon "Next image" at bounding box center [459, 140] width 9 height 9
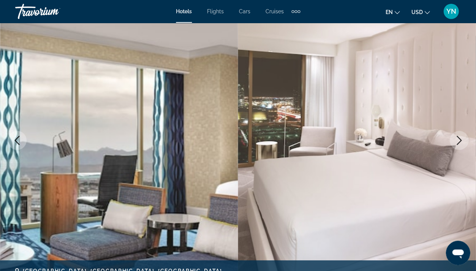
click at [462, 141] on icon "Next image" at bounding box center [459, 140] width 9 height 9
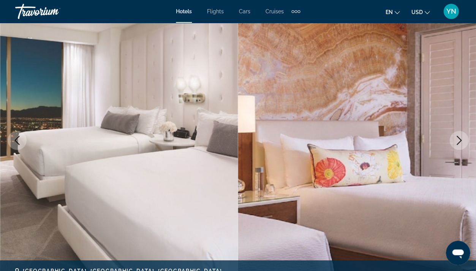
click at [462, 141] on icon "Next image" at bounding box center [459, 140] width 9 height 9
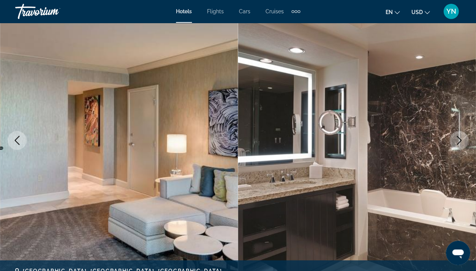
click at [462, 141] on icon "Next image" at bounding box center [459, 140] width 9 height 9
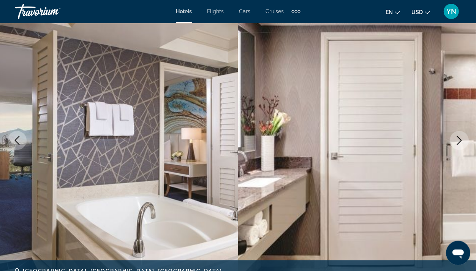
click at [462, 141] on icon "Next image" at bounding box center [459, 140] width 9 height 9
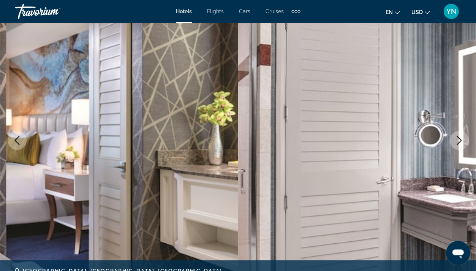
click at [462, 141] on icon "Next image" at bounding box center [459, 140] width 9 height 9
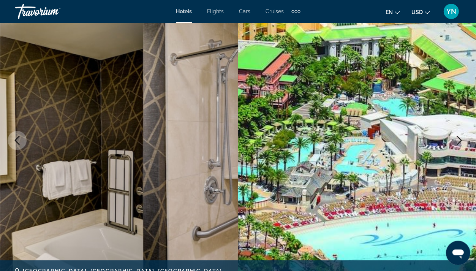
click at [462, 141] on icon "Next image" at bounding box center [459, 140] width 9 height 9
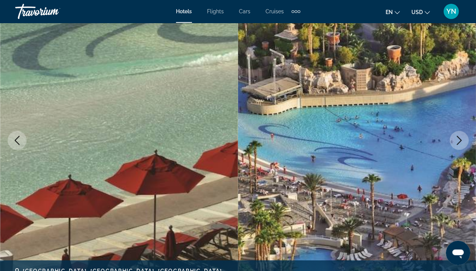
click at [462, 141] on icon "Next image" at bounding box center [459, 140] width 9 height 9
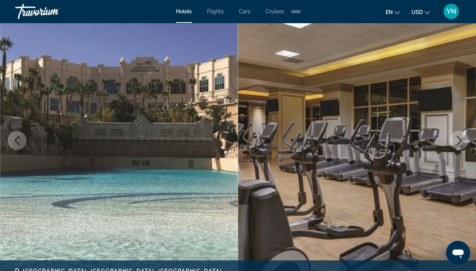
click at [459, 141] on icon "Next image" at bounding box center [459, 140] width 5 height 9
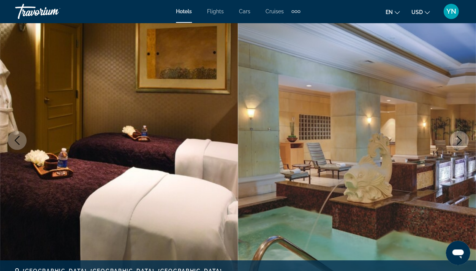
click at [460, 142] on icon "Next image" at bounding box center [459, 140] width 9 height 9
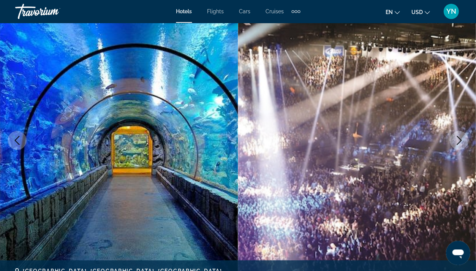
click at [455, 144] on button "Next image" at bounding box center [459, 140] width 19 height 19
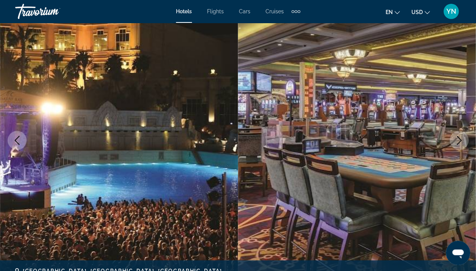
click at [456, 145] on button "Next image" at bounding box center [459, 140] width 19 height 19
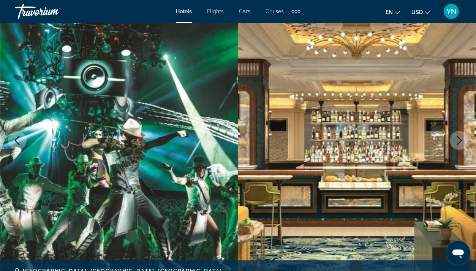
click at [456, 145] on button "Next image" at bounding box center [459, 140] width 19 height 19
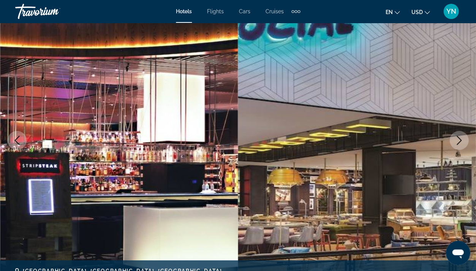
click at [456, 145] on button "Next image" at bounding box center [459, 140] width 19 height 19
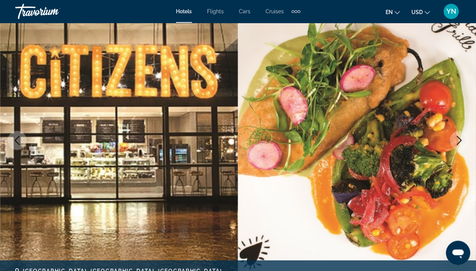
click at [456, 145] on button "Next image" at bounding box center [459, 140] width 19 height 19
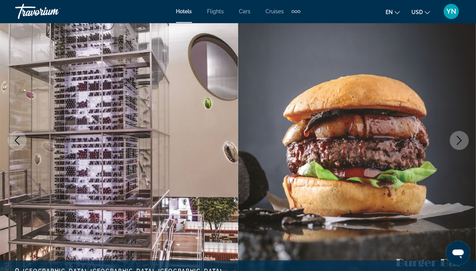
click at [456, 145] on button "Next image" at bounding box center [459, 140] width 19 height 19
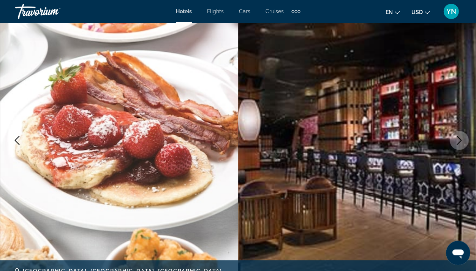
click at [456, 144] on button "Next image" at bounding box center [459, 140] width 19 height 19
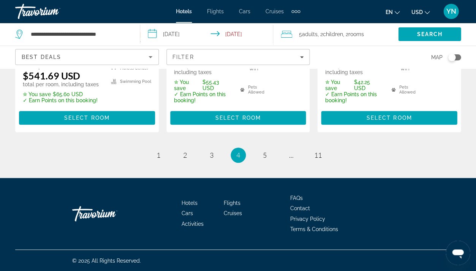
scroll to position [1224, 0]
click at [158, 153] on span "1" at bounding box center [159, 155] width 4 height 8
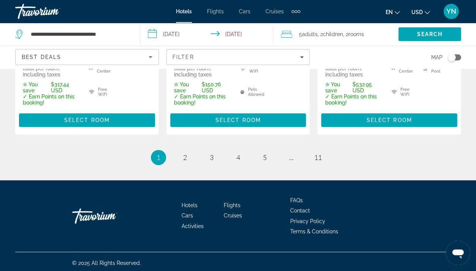
scroll to position [1220, 0]
click at [186, 162] on span "2" at bounding box center [185, 157] width 4 height 8
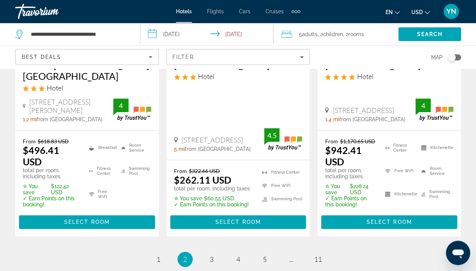
scroll to position [1155, 0]
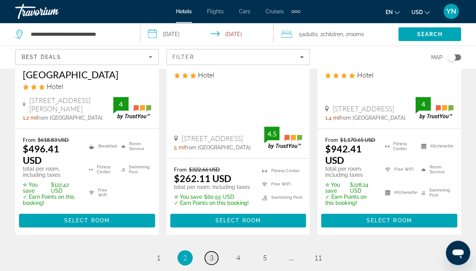
click at [215, 251] on link "page 3" at bounding box center [211, 257] width 13 height 13
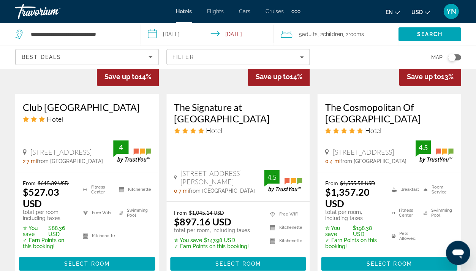
scroll to position [1088, 0]
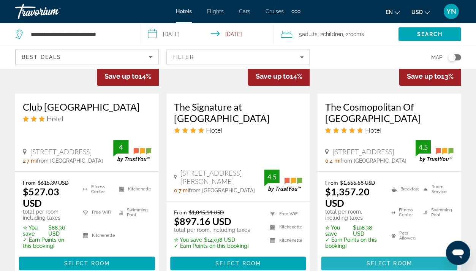
click at [390, 260] on span "Select Room" at bounding box center [389, 263] width 46 height 6
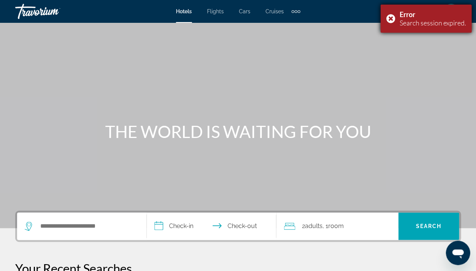
click at [388, 18] on div "Error Search session expired." at bounding box center [426, 19] width 91 height 28
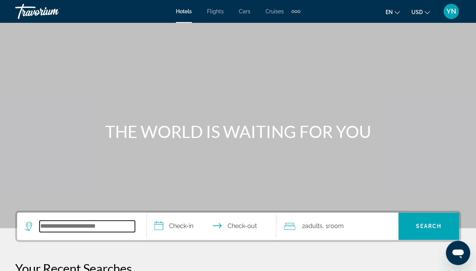
click at [61, 228] on input "Search hotel destination" at bounding box center [87, 225] width 95 height 11
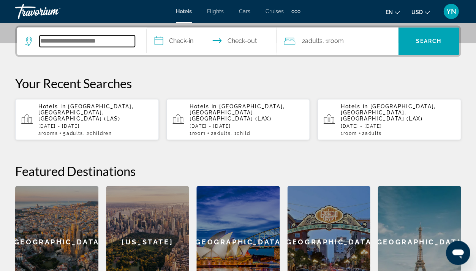
scroll to position [186, 0]
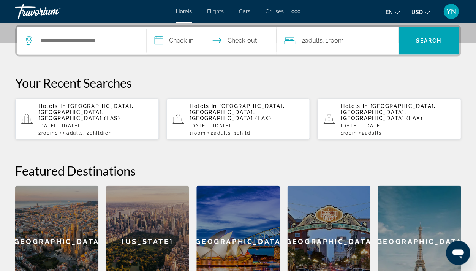
click at [90, 122] on div "Hotels in [GEOGRAPHIC_DATA], [GEOGRAPHIC_DATA], [GEOGRAPHIC_DATA] ([GEOGRAPHIC_…" at bounding box center [95, 119] width 114 height 33
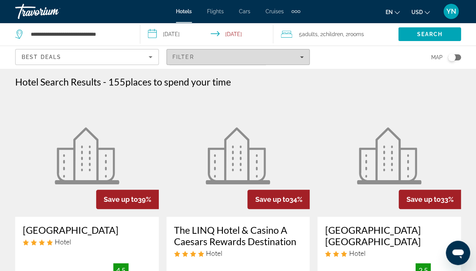
click at [191, 56] on span "Filter" at bounding box center [184, 57] width 22 height 6
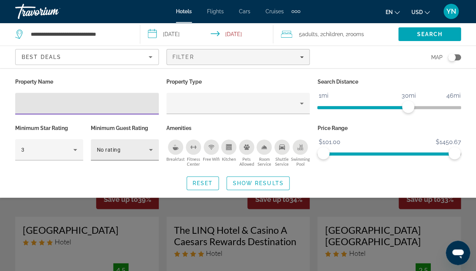
click at [100, 151] on span "No rating" at bounding box center [109, 150] width 24 height 6
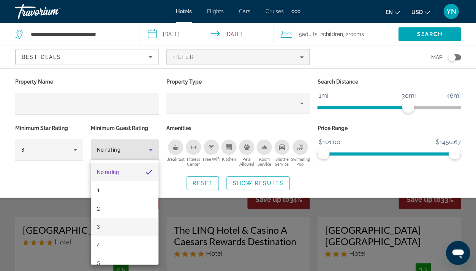
click at [98, 224] on span "3" at bounding box center [98, 226] width 3 height 9
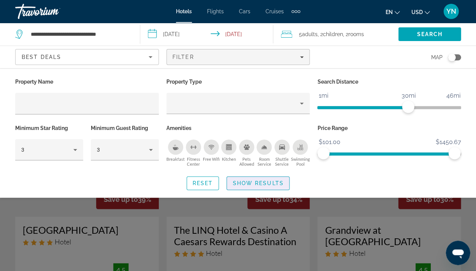
click at [247, 180] on span "Show Results" at bounding box center [258, 183] width 51 height 6
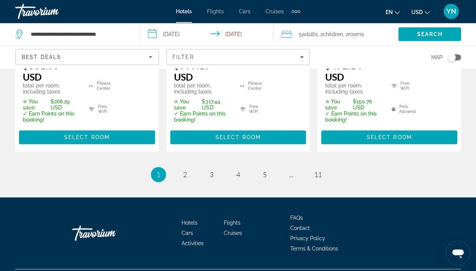
scroll to position [1226, 0]
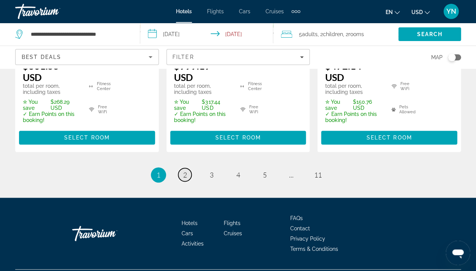
click at [185, 171] on span "2" at bounding box center [185, 175] width 4 height 8
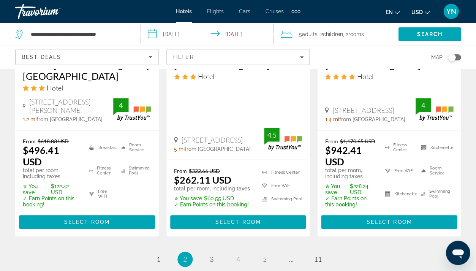
scroll to position [1133, 0]
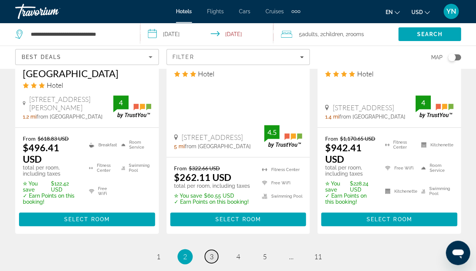
click at [211, 252] on span "3" at bounding box center [212, 256] width 4 height 8
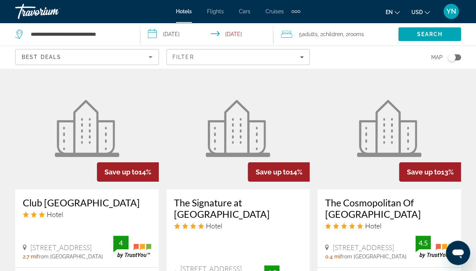
scroll to position [989, 0]
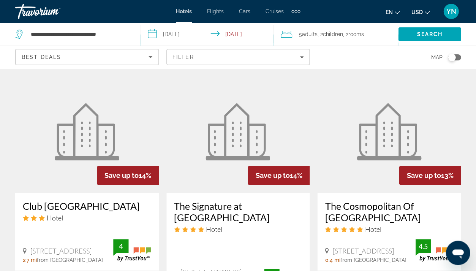
click at [365, 131] on img "Main content" at bounding box center [389, 131] width 65 height 57
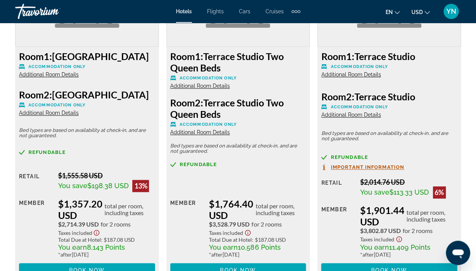
scroll to position [1241, 0]
click at [197, 130] on span "Additional Room Details" at bounding box center [200, 132] width 60 height 6
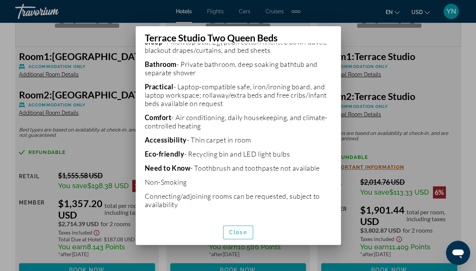
scroll to position [0, 0]
click at [237, 230] on span "Close" at bounding box center [238, 232] width 18 height 6
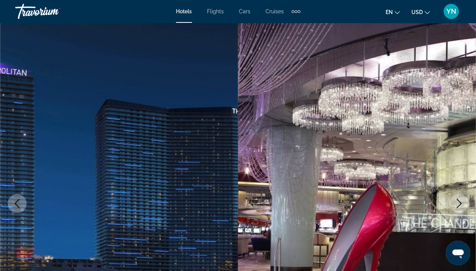
scroll to position [1240, 0]
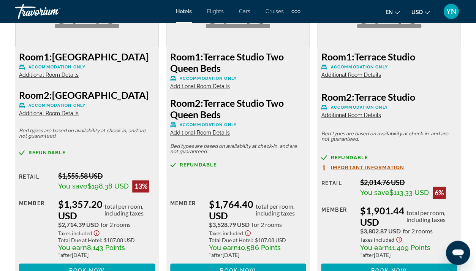
click at [67, 111] on span "Additional Room Details" at bounding box center [49, 113] width 60 height 6
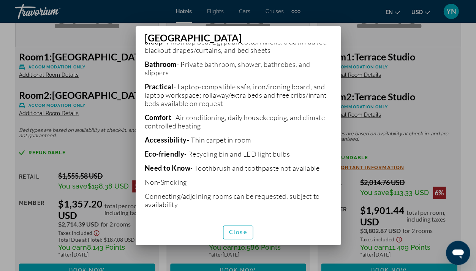
scroll to position [0, 0]
click at [238, 227] on span "button" at bounding box center [239, 232] width 30 height 18
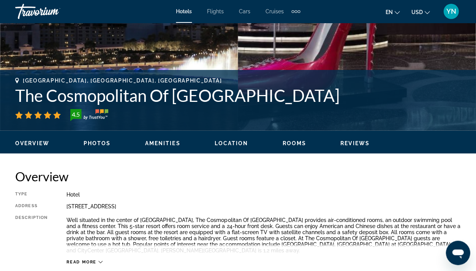
scroll to position [206, 0]
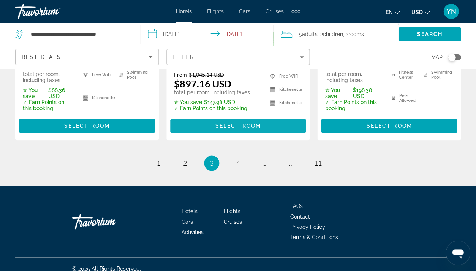
scroll to position [1225, 0]
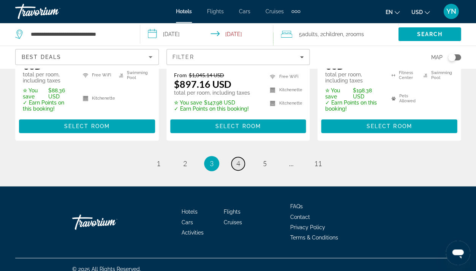
click at [238, 159] on span "4" at bounding box center [238, 163] width 4 height 8
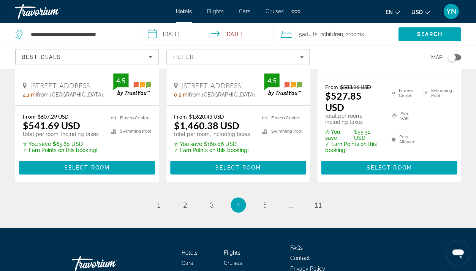
scroll to position [1175, 0]
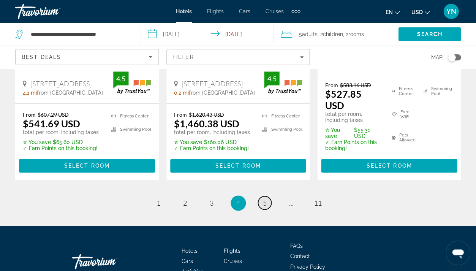
click at [266, 205] on span "5" at bounding box center [265, 203] width 4 height 8
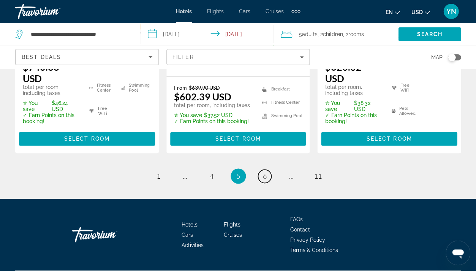
scroll to position [1248, 0]
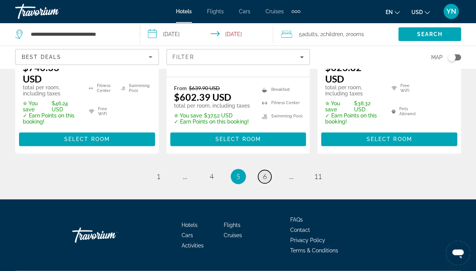
click at [268, 170] on link "page 6" at bounding box center [264, 176] width 13 height 13
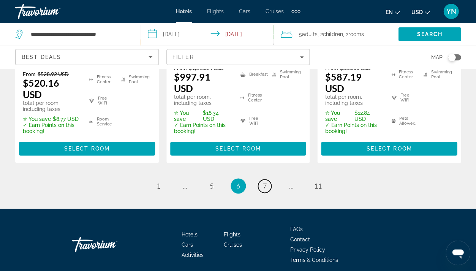
scroll to position [1225, 0]
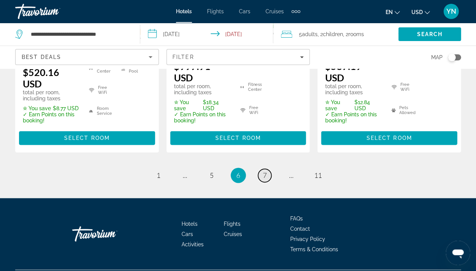
click at [268, 169] on link "page 7" at bounding box center [264, 175] width 13 height 13
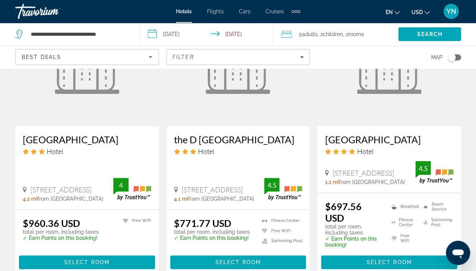
scroll to position [1049, 0]
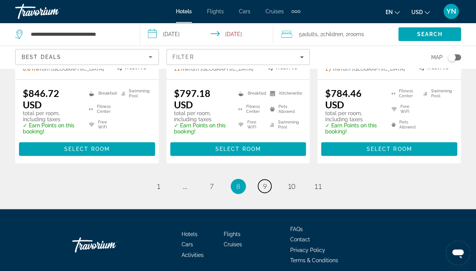
scroll to position [1193, 0]
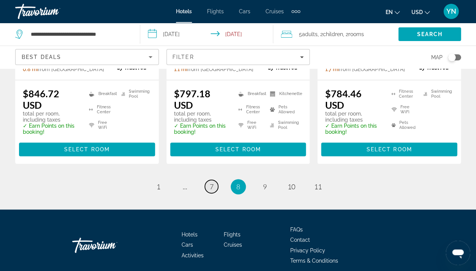
click at [212, 182] on span "7" at bounding box center [212, 186] width 4 height 8
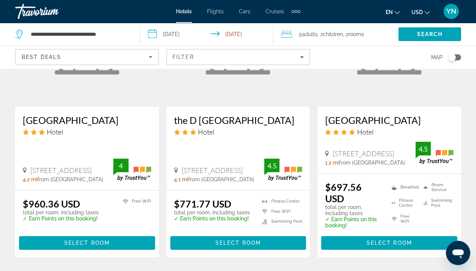
scroll to position [1066, 0]
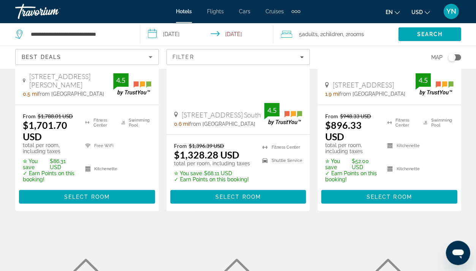
scroll to position [174, 0]
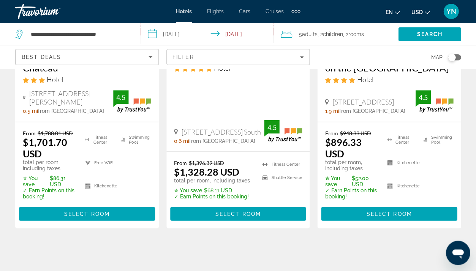
click at [351, 33] on span "rooms" at bounding box center [357, 34] width 16 height 6
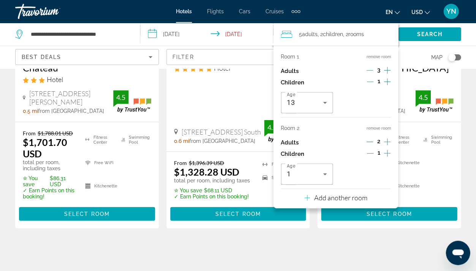
click at [383, 129] on button "remove room" at bounding box center [378, 128] width 24 height 5
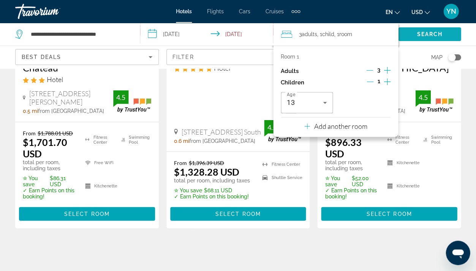
click at [427, 34] on span "Search" at bounding box center [430, 34] width 26 height 6
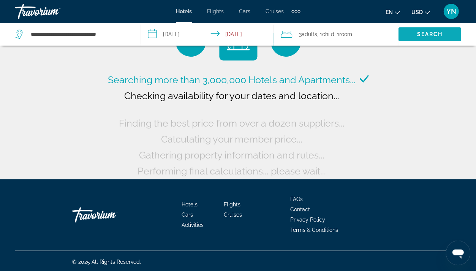
scroll to position [34, 0]
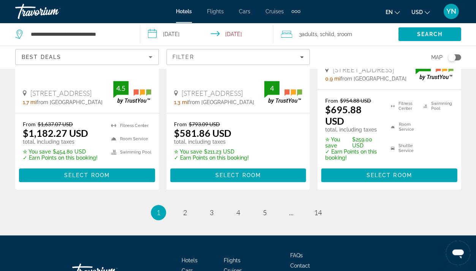
scroll to position [1169, 0]
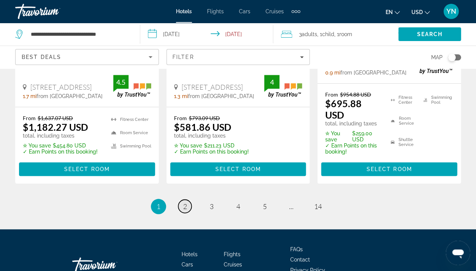
click at [189, 200] on link "page 2" at bounding box center [184, 206] width 13 height 13
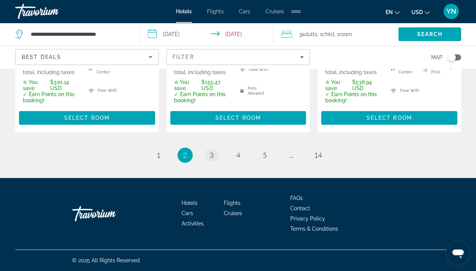
scroll to position [1191, 0]
click at [213, 159] on span "3" at bounding box center [212, 155] width 4 height 8
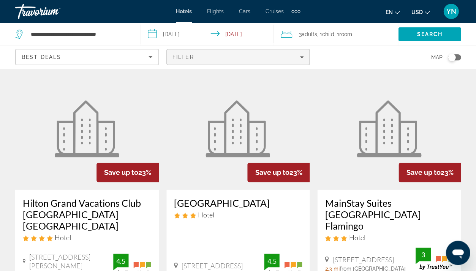
scroll to position [21, 0]
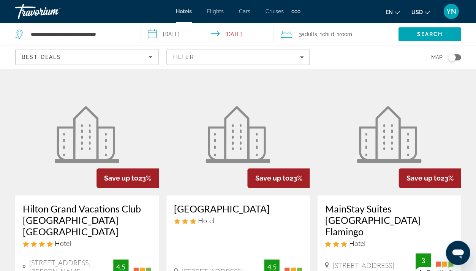
click at [335, 35] on span "Child" at bounding box center [328, 34] width 12 height 6
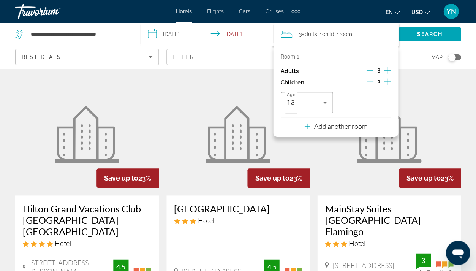
click at [370, 70] on icon "Decrement adults" at bounding box center [369, 70] width 7 height 0
click at [411, 30] on span "Search" at bounding box center [429, 34] width 63 height 18
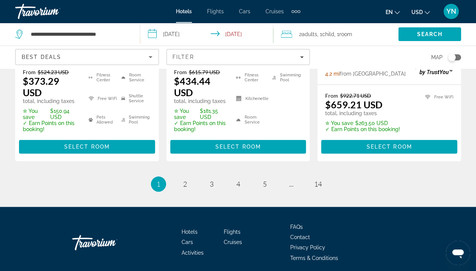
scroll to position [1190, 0]
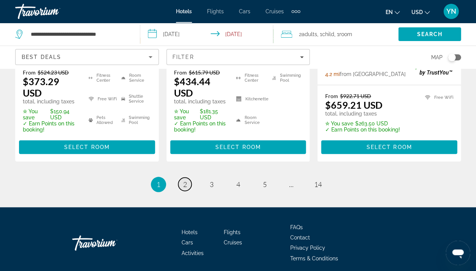
click at [182, 178] on link "page 2" at bounding box center [184, 184] width 13 height 13
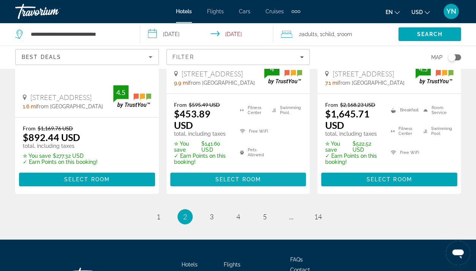
scroll to position [1160, 0]
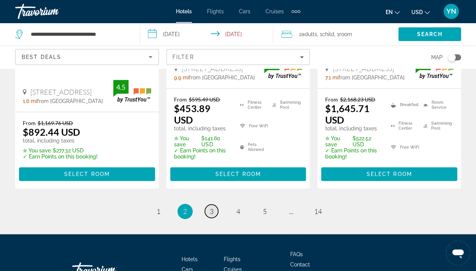
click at [213, 207] on span "3" at bounding box center [212, 211] width 4 height 8
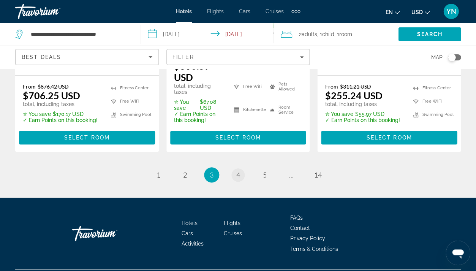
scroll to position [1191, 0]
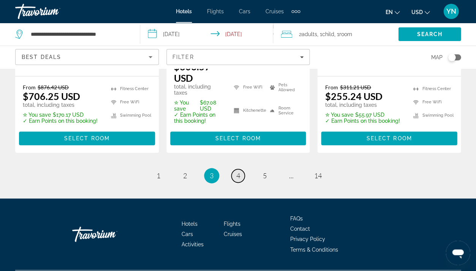
click at [236, 171] on span "4" at bounding box center [238, 175] width 4 height 8
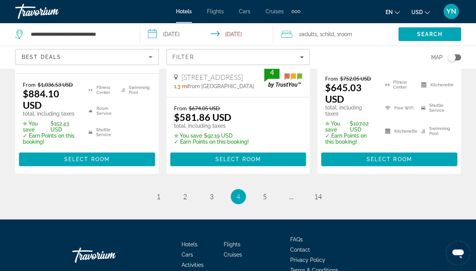
scroll to position [1170, 0]
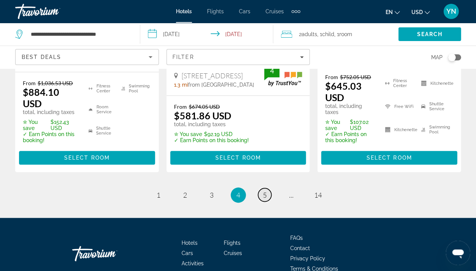
click at [266, 191] on span "5" at bounding box center [265, 195] width 4 height 8
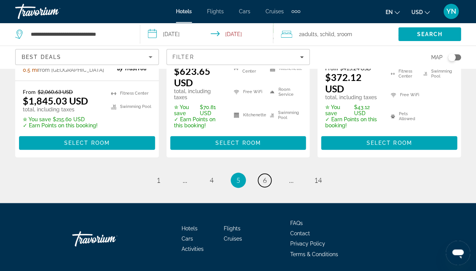
scroll to position [1185, 0]
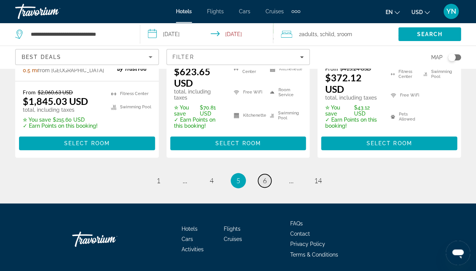
click at [267, 174] on link "page 6" at bounding box center [264, 180] width 13 height 13
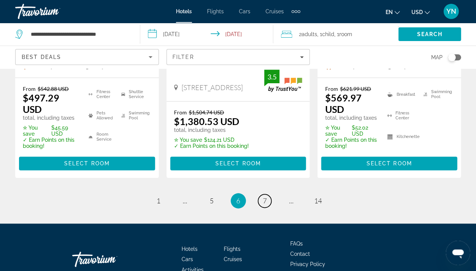
scroll to position [1183, 0]
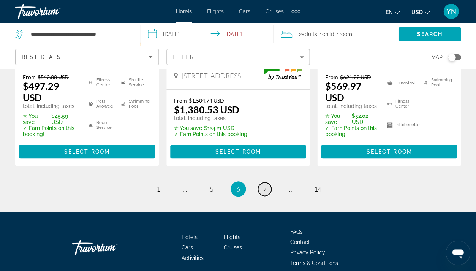
click at [263, 185] on span "7" at bounding box center [265, 189] width 4 height 8
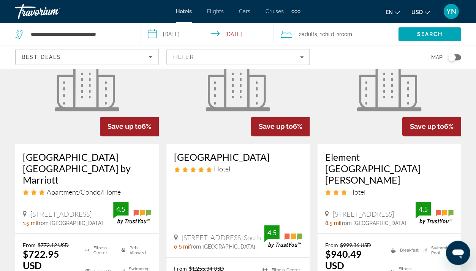
scroll to position [677, 0]
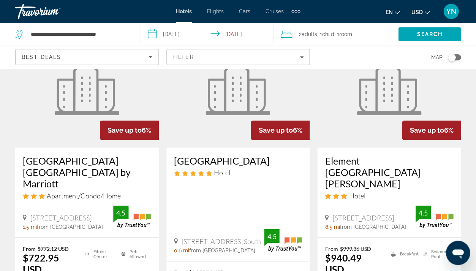
click at [236, 113] on figure "Main content" at bounding box center [239, 87] width 144 height 122
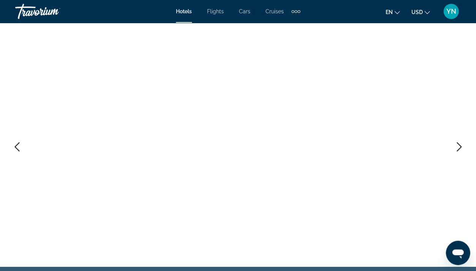
scroll to position [58, 0]
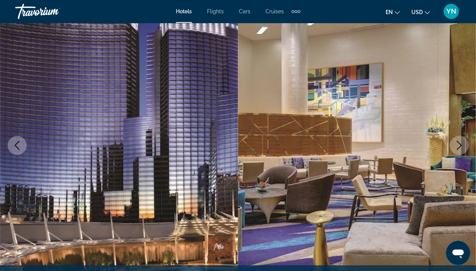
click at [459, 143] on icon "Next image" at bounding box center [459, 145] width 9 height 9
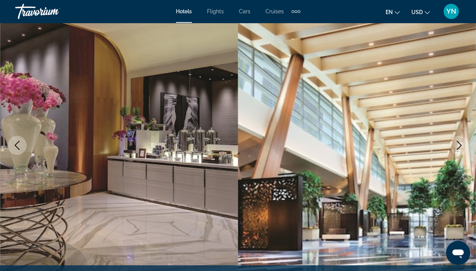
click at [460, 146] on icon "Next image" at bounding box center [459, 145] width 9 height 9
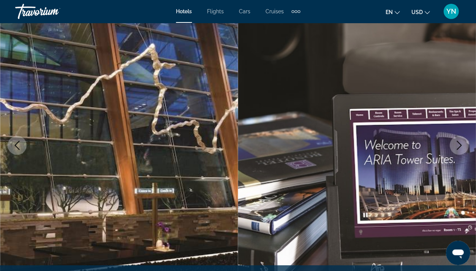
click at [461, 148] on icon "Next image" at bounding box center [459, 145] width 9 height 9
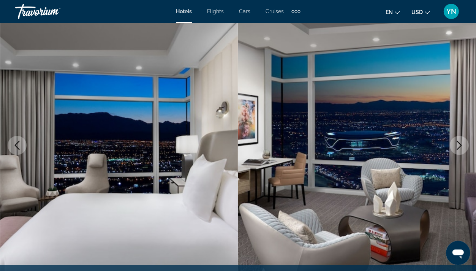
click at [461, 148] on icon "Next image" at bounding box center [459, 145] width 9 height 9
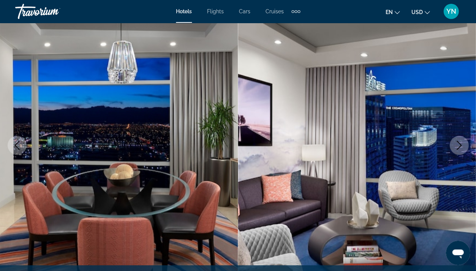
click at [22, 145] on button "Previous image" at bounding box center [17, 145] width 19 height 19
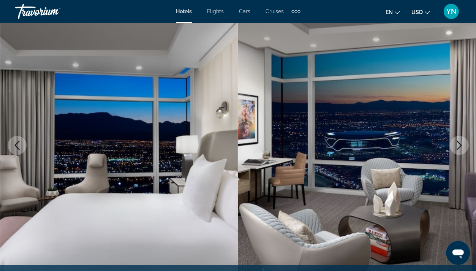
click at [462, 142] on icon "Next image" at bounding box center [459, 145] width 9 height 9
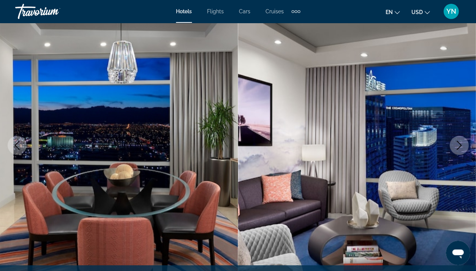
click at [462, 142] on icon "Next image" at bounding box center [459, 145] width 9 height 9
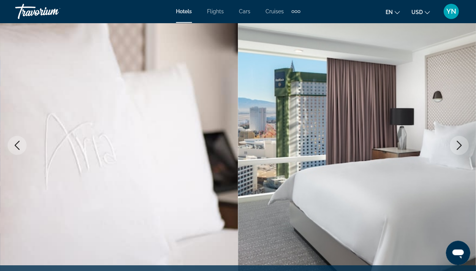
click at [462, 143] on icon "Next image" at bounding box center [459, 145] width 9 height 9
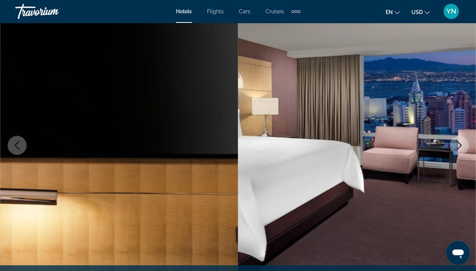
click at [462, 143] on icon "Next image" at bounding box center [459, 145] width 9 height 9
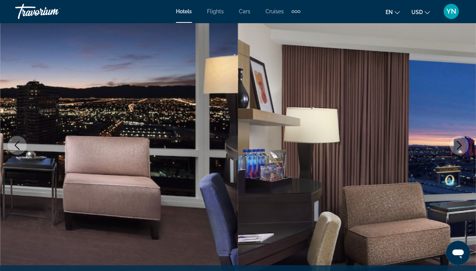
click at [462, 143] on icon "Next image" at bounding box center [459, 145] width 9 height 9
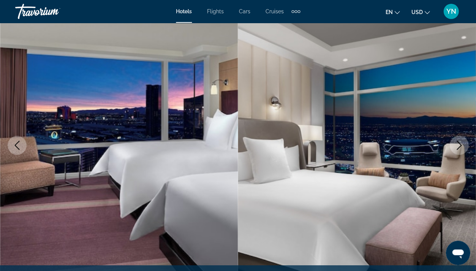
click at [462, 144] on icon "Next image" at bounding box center [459, 145] width 9 height 9
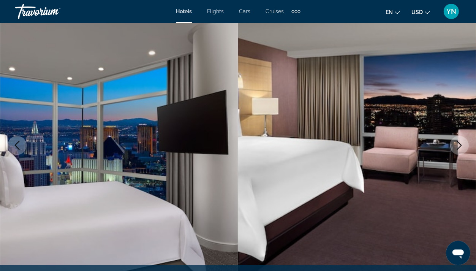
click at [462, 144] on icon "Next image" at bounding box center [459, 145] width 9 height 9
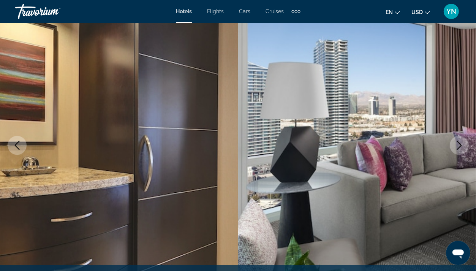
click at [462, 144] on icon "Next image" at bounding box center [459, 145] width 9 height 9
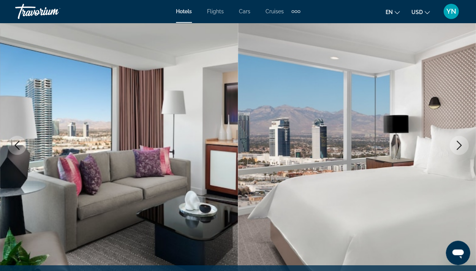
click at [462, 144] on icon "Next image" at bounding box center [459, 145] width 9 height 9
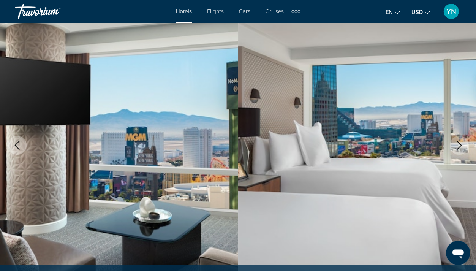
click at [462, 144] on icon "Next image" at bounding box center [459, 145] width 9 height 9
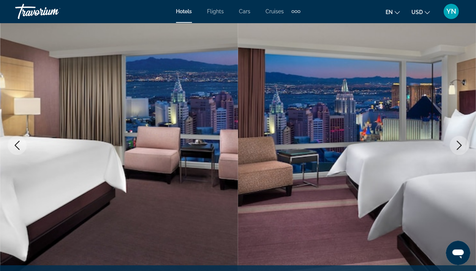
click at [461, 144] on icon "Next image" at bounding box center [459, 145] width 5 height 9
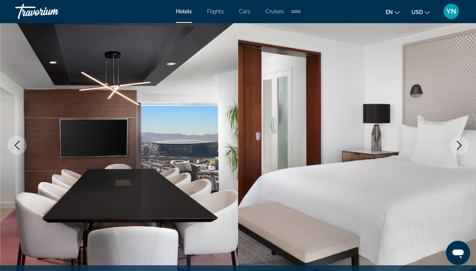
click at [461, 144] on icon "Next image" at bounding box center [459, 145] width 5 height 9
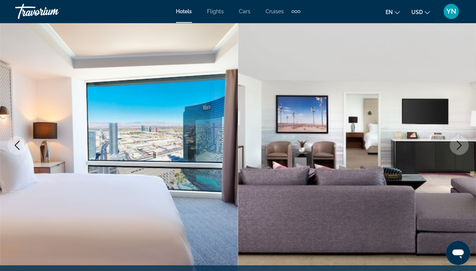
click at [461, 144] on icon "Next image" at bounding box center [459, 145] width 5 height 9
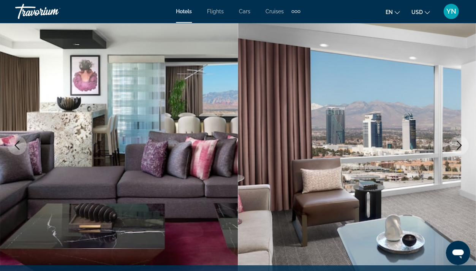
click at [460, 144] on icon "Next image" at bounding box center [459, 145] width 5 height 9
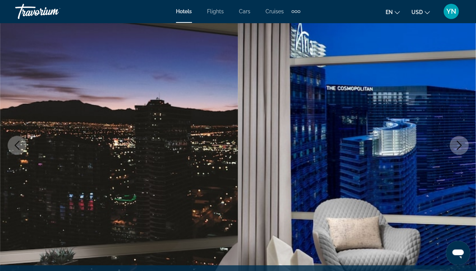
click at [19, 150] on button "Previous image" at bounding box center [17, 145] width 19 height 19
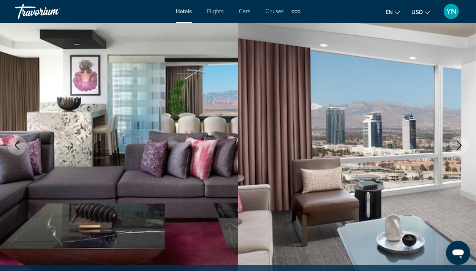
click at [19, 150] on button "Previous image" at bounding box center [17, 145] width 19 height 19
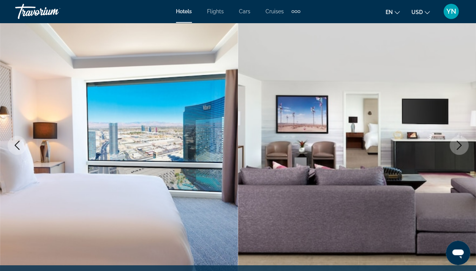
click at [464, 146] on button "Next image" at bounding box center [459, 145] width 19 height 19
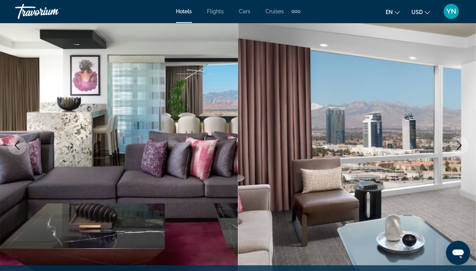
click at [464, 146] on button "Next image" at bounding box center [459, 145] width 19 height 19
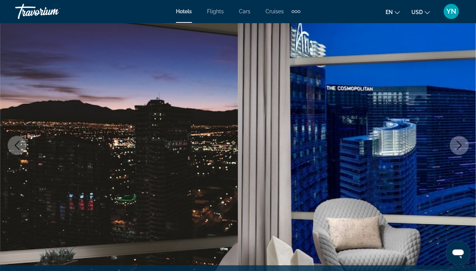
click at [464, 146] on button "Next image" at bounding box center [459, 145] width 19 height 19
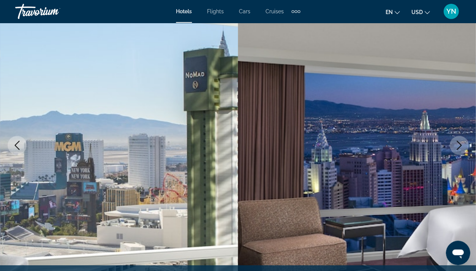
click at [464, 146] on button "Next image" at bounding box center [459, 145] width 19 height 19
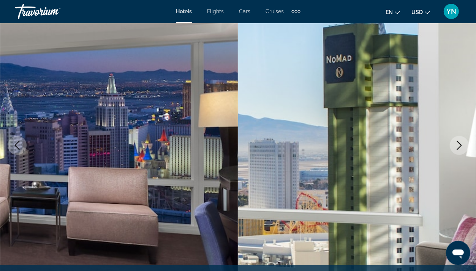
click at [464, 146] on button "Next image" at bounding box center [459, 145] width 19 height 19
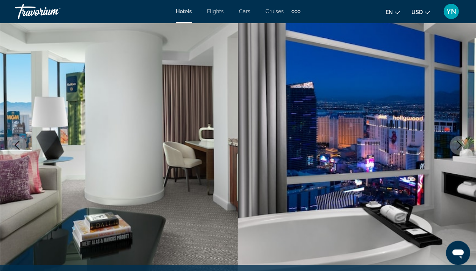
click at [464, 146] on button "Next image" at bounding box center [459, 145] width 19 height 19
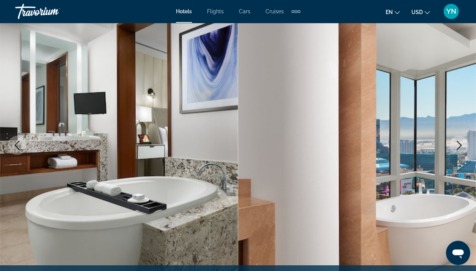
click at [464, 146] on button "Next image" at bounding box center [459, 145] width 19 height 19
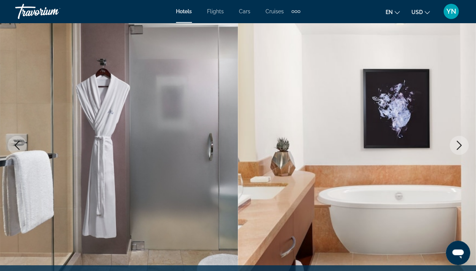
click at [464, 146] on button "Next image" at bounding box center [459, 145] width 19 height 19
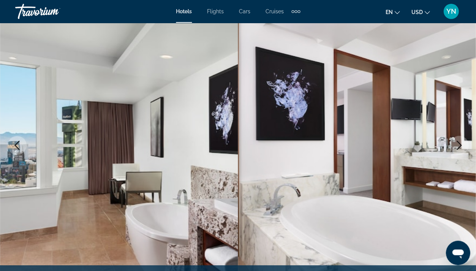
click at [461, 143] on icon "Next image" at bounding box center [459, 145] width 9 height 9
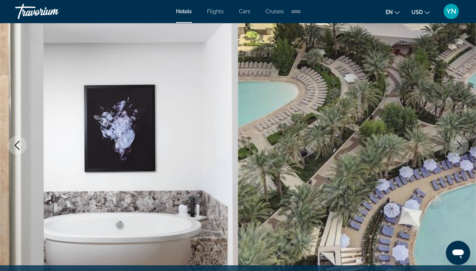
click at [458, 144] on icon "Next image" at bounding box center [459, 145] width 9 height 9
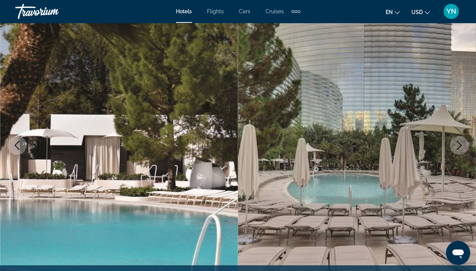
click at [458, 144] on icon "Next image" at bounding box center [459, 145] width 9 height 9
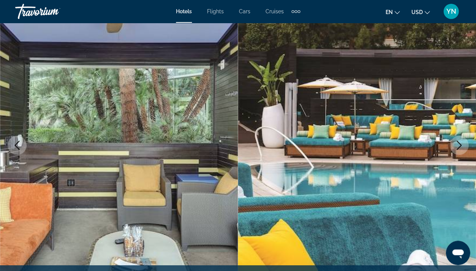
click at [458, 147] on icon "Next image" at bounding box center [459, 145] width 9 height 9
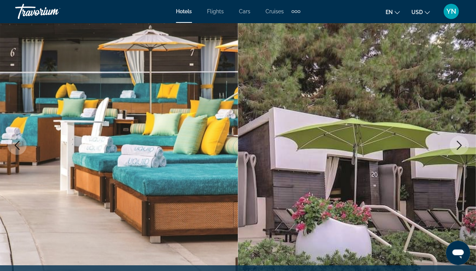
click at [458, 147] on icon "Next image" at bounding box center [459, 145] width 5 height 9
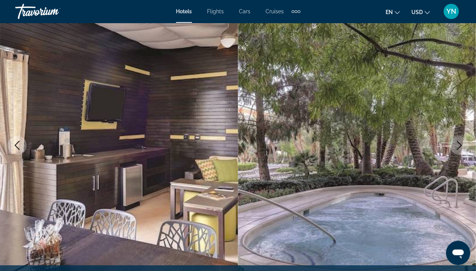
click at [458, 148] on icon "Next image" at bounding box center [459, 145] width 9 height 9
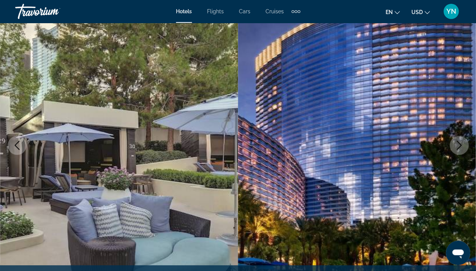
click at [458, 148] on icon "Next image" at bounding box center [459, 145] width 9 height 9
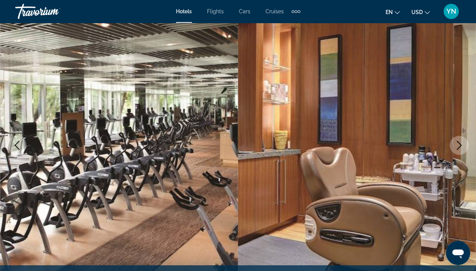
click at [458, 148] on icon "Next image" at bounding box center [459, 145] width 9 height 9
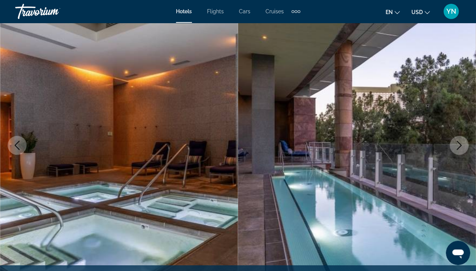
click at [458, 149] on button "Next image" at bounding box center [459, 145] width 19 height 19
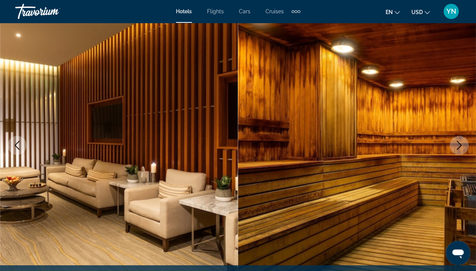
click at [458, 149] on button "Next image" at bounding box center [459, 145] width 19 height 19
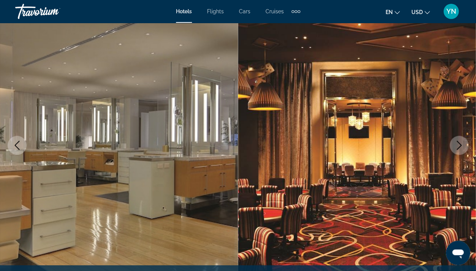
click at [458, 149] on button "Next image" at bounding box center [459, 145] width 19 height 19
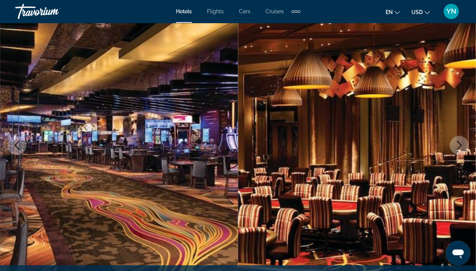
click at [458, 150] on button "Next image" at bounding box center [459, 145] width 19 height 19
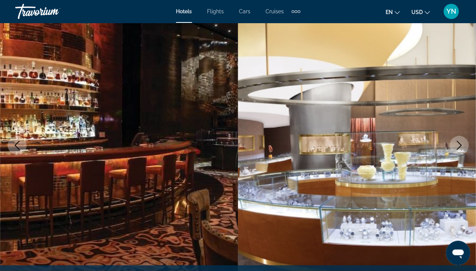
click at [458, 150] on button "Next image" at bounding box center [459, 145] width 19 height 19
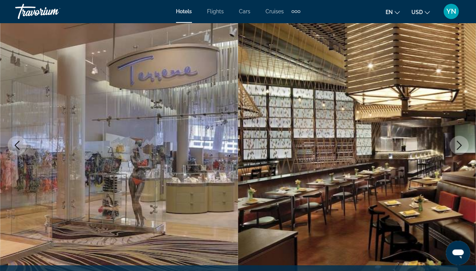
drag, startPoint x: 458, startPoint y: 151, endPoint x: 456, endPoint y: 144, distance: 7.5
click at [458, 149] on button "Next image" at bounding box center [459, 145] width 19 height 19
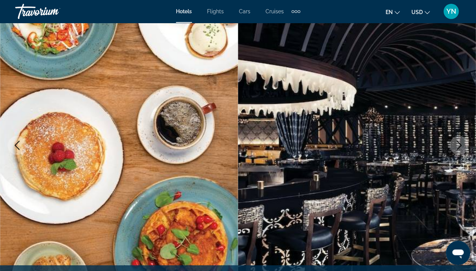
click at [456, 144] on icon "Next image" at bounding box center [459, 145] width 9 height 9
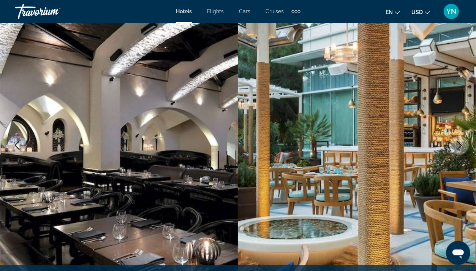
click at [460, 144] on icon "Next image" at bounding box center [459, 145] width 5 height 9
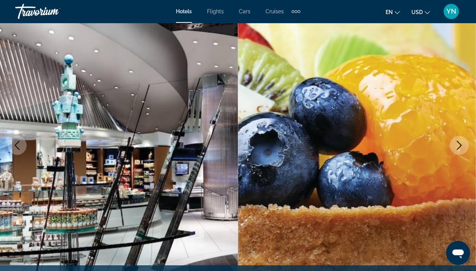
click at [460, 143] on icon "Next image" at bounding box center [459, 145] width 9 height 9
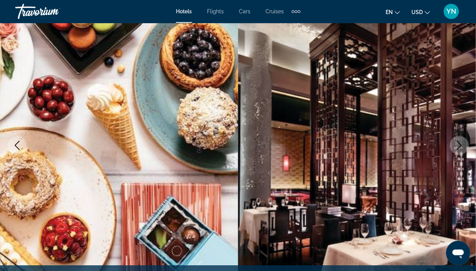
click at [458, 143] on icon "Next image" at bounding box center [459, 145] width 9 height 9
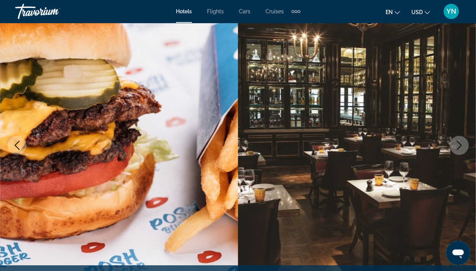
click at [458, 143] on icon "Next image" at bounding box center [459, 145] width 9 height 9
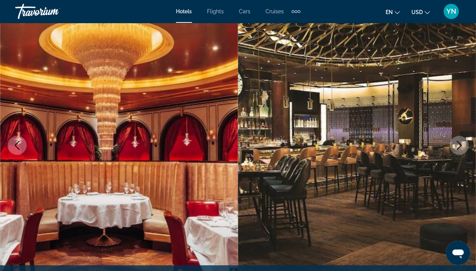
click at [458, 144] on icon "Next image" at bounding box center [459, 145] width 9 height 9
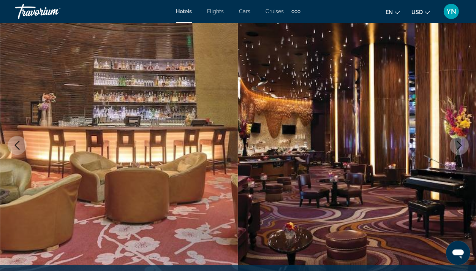
click at [458, 146] on icon "Next image" at bounding box center [459, 145] width 9 height 9
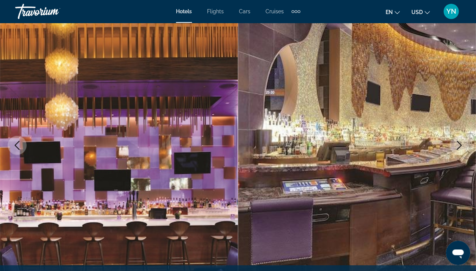
click at [458, 147] on icon "Next image" at bounding box center [459, 145] width 5 height 9
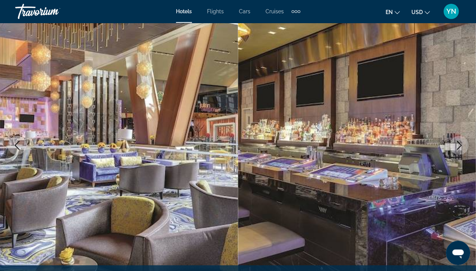
click at [458, 147] on icon "Next image" at bounding box center [459, 145] width 5 height 9
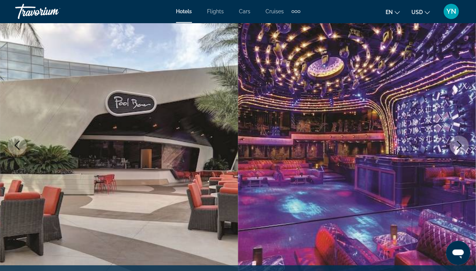
click at [458, 147] on icon "Next image" at bounding box center [459, 145] width 5 height 9
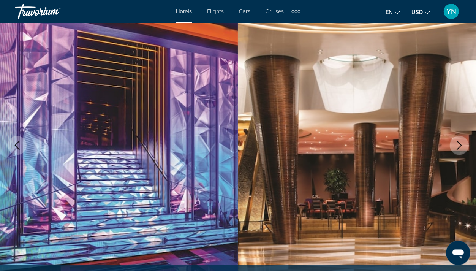
click at [458, 145] on icon "Next image" at bounding box center [459, 145] width 9 height 9
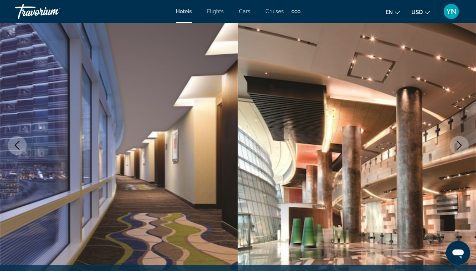
click at [458, 145] on icon "Next image" at bounding box center [459, 145] width 9 height 9
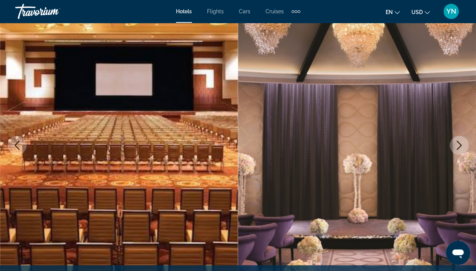
click at [458, 146] on icon "Next image" at bounding box center [459, 145] width 9 height 9
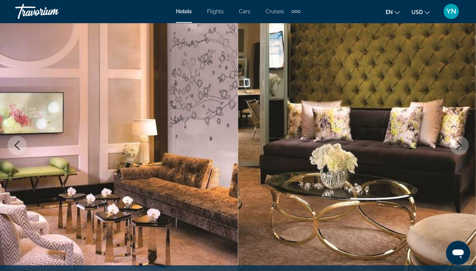
click at [459, 146] on icon "Next image" at bounding box center [459, 145] width 5 height 9
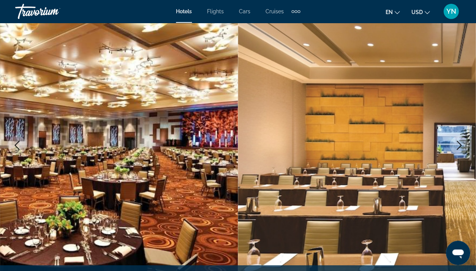
click at [459, 147] on icon "Next image" at bounding box center [459, 145] width 5 height 9
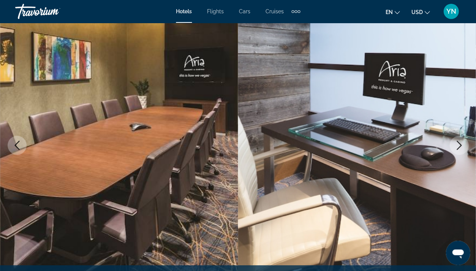
click at [459, 146] on icon "Next image" at bounding box center [459, 145] width 9 height 9
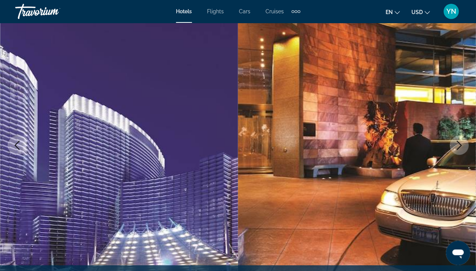
click at [460, 146] on icon "Next image" at bounding box center [459, 145] width 9 height 9
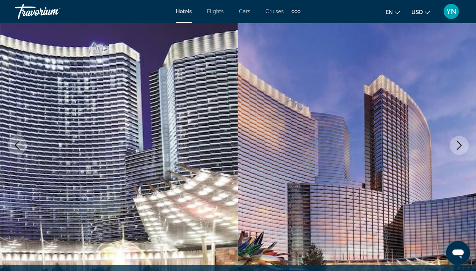
click at [457, 145] on icon "Next image" at bounding box center [459, 145] width 9 height 9
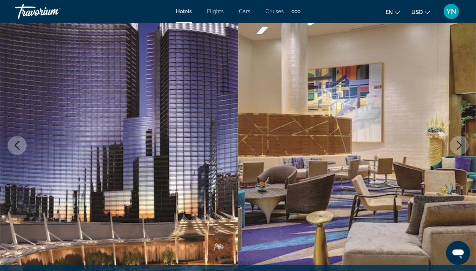
click at [457, 145] on icon "Next image" at bounding box center [459, 145] width 9 height 9
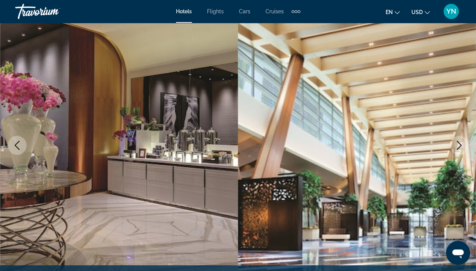
click at [457, 145] on icon "Next image" at bounding box center [459, 145] width 9 height 9
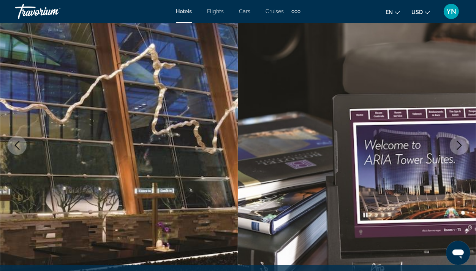
click at [458, 146] on icon "Next image" at bounding box center [459, 145] width 9 height 9
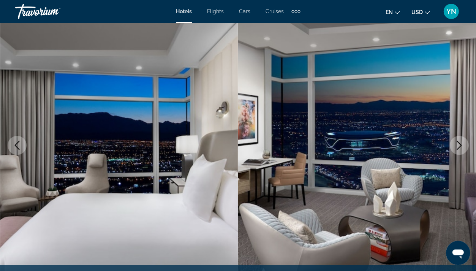
click at [458, 146] on icon "Next image" at bounding box center [459, 145] width 9 height 9
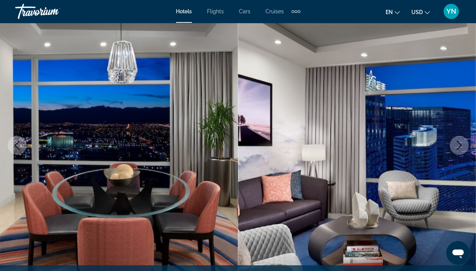
click at [458, 147] on icon "Next image" at bounding box center [459, 145] width 5 height 9
